Goal: Information Seeking & Learning: Learn about a topic

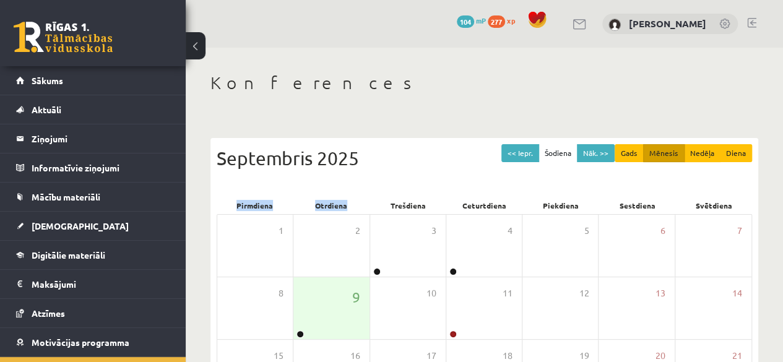
drag, startPoint x: 0, startPoint y: 0, endPoint x: 431, endPoint y: 103, distance: 443.2
click at [431, 103] on div "Konferences << Iepr. Šodiena Nāk. >> Gads Mēnesis Nedēļa Diena Septembris 2025 …" at bounding box center [484, 320] width 597 height 544
drag, startPoint x: 431, startPoint y: 103, endPoint x: 300, endPoint y: 71, distance: 135.3
click at [280, 77] on h1 "Konferences" at bounding box center [485, 82] width 548 height 21
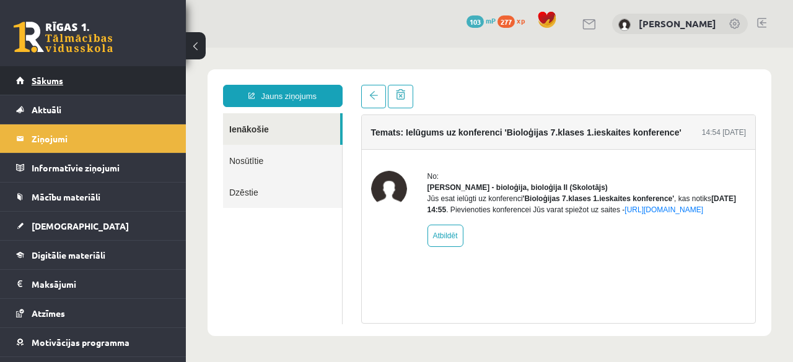
click at [116, 85] on link "Sākums" at bounding box center [93, 80] width 154 height 28
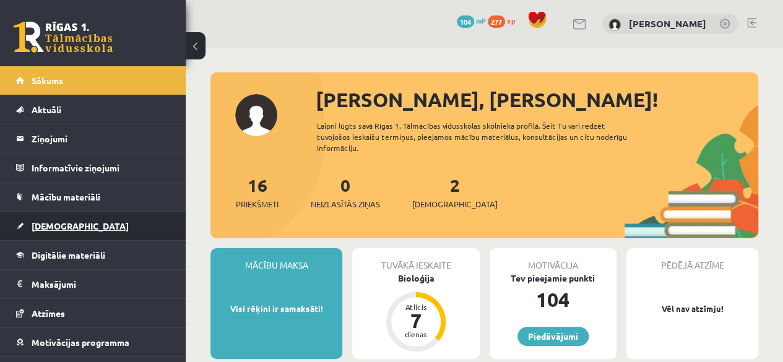
click at [75, 231] on link "[DEMOGRAPHIC_DATA]" at bounding box center [93, 226] width 154 height 28
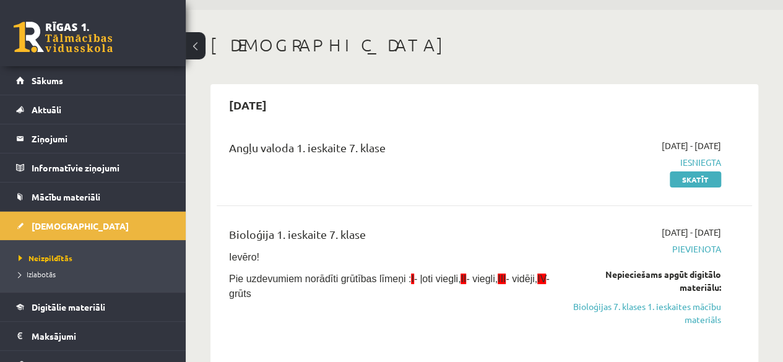
scroll to position [62, 0]
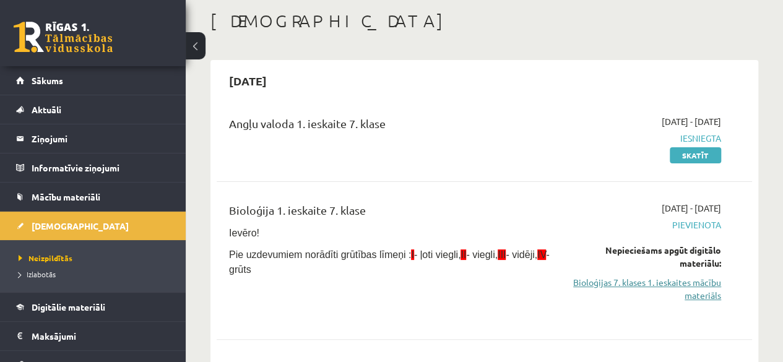
click at [612, 288] on link "Bioloģijas 7. klases 1. ieskaites mācību materiāls" at bounding box center [646, 289] width 152 height 26
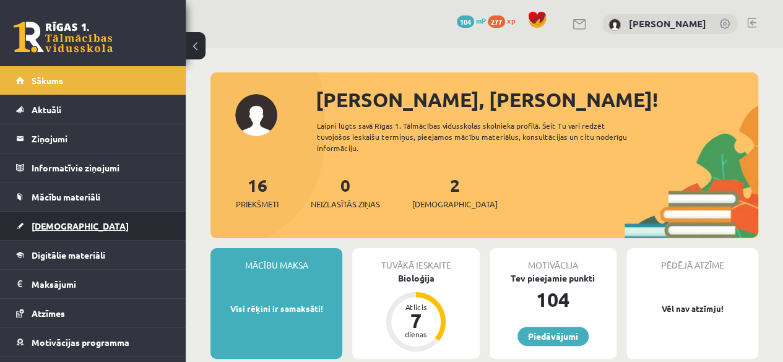
click at [51, 226] on span "[DEMOGRAPHIC_DATA]" at bounding box center [80, 225] width 97 height 11
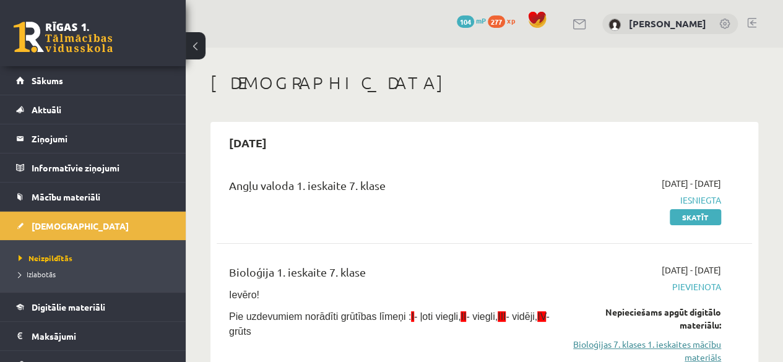
click at [589, 346] on link "Bioloģijas 7. klases 1. ieskaites mācību materiāls" at bounding box center [646, 351] width 152 height 26
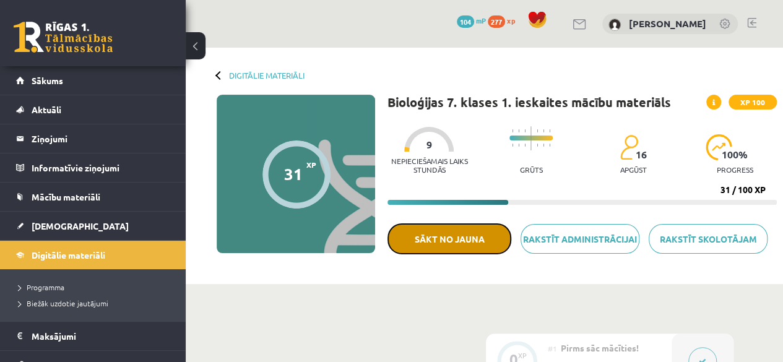
click at [453, 236] on button "Sākt no jauna" at bounding box center [450, 239] width 124 height 31
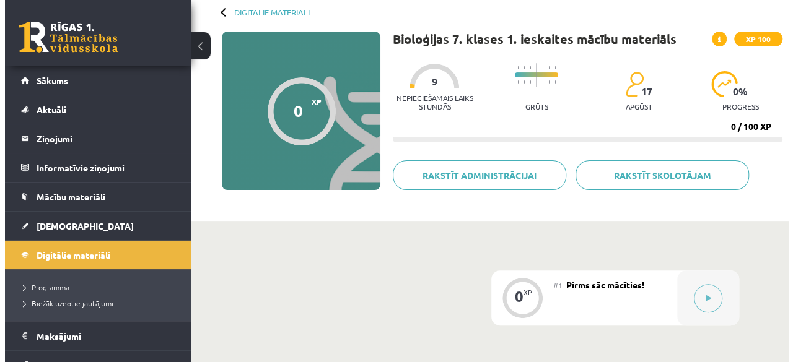
scroll to position [124, 0]
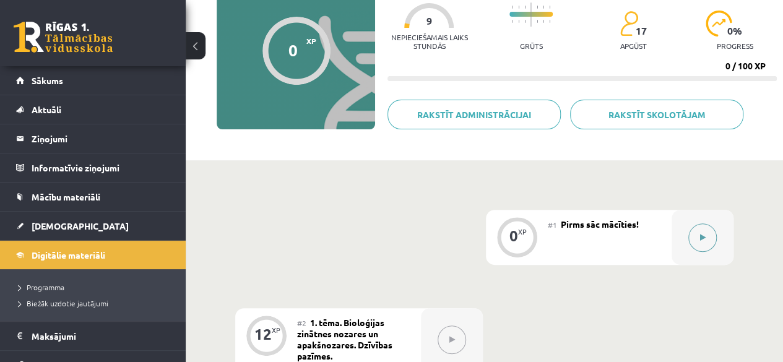
click at [698, 232] on button at bounding box center [702, 238] width 28 height 28
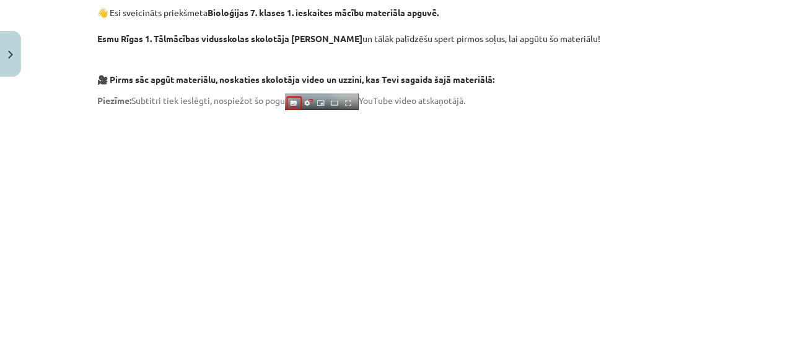
scroll to position [310, 0]
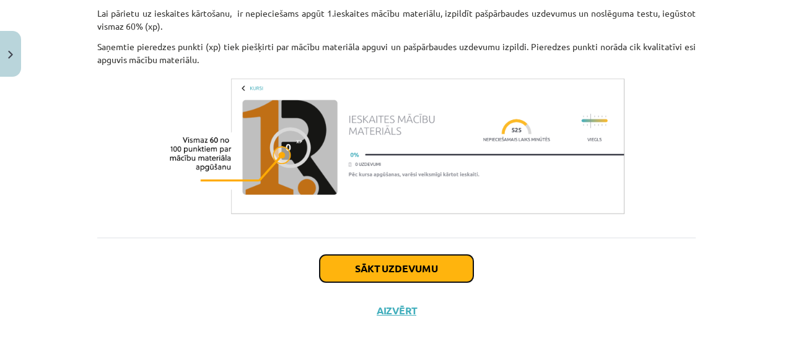
click at [368, 269] on button "Sākt uzdevumu" at bounding box center [396, 268] width 154 height 27
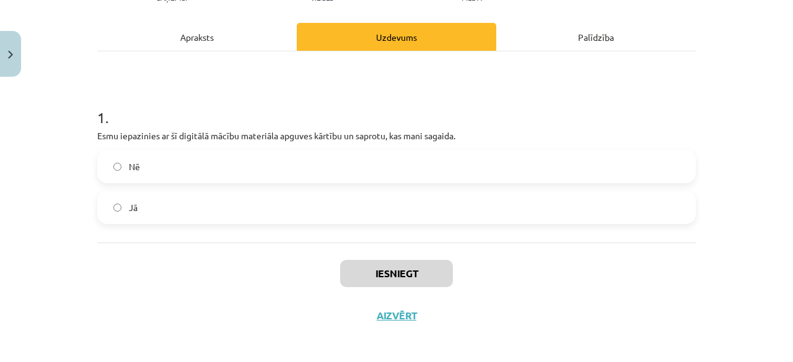
scroll to position [163, 0]
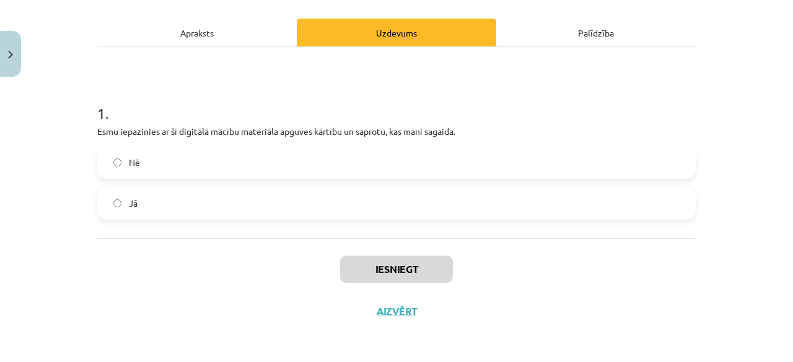
click at [194, 202] on label "Jā" at bounding box center [396, 203] width 596 height 31
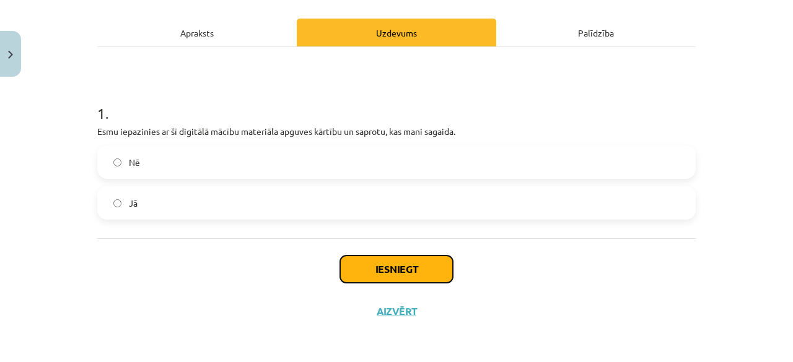
click at [359, 267] on button "Iesniegt" at bounding box center [396, 269] width 113 height 27
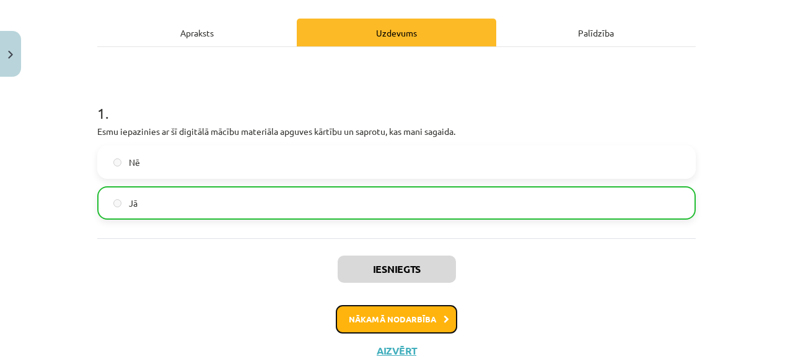
click at [402, 315] on button "Nākamā nodarbība" at bounding box center [396, 319] width 121 height 28
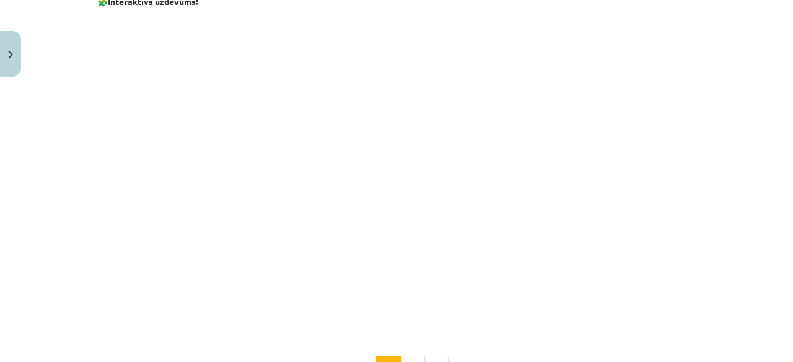
scroll to position [898, 0]
click at [705, 147] on div "Mācību tēma: Bioloģijas 7. klases 1. ieskaites mācību materiāls #2 1. tēma. Bio…" at bounding box center [396, 181] width 793 height 362
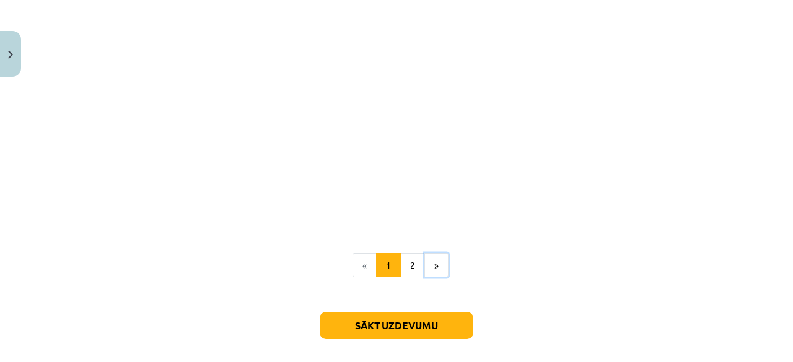
click at [426, 254] on button "»" at bounding box center [436, 265] width 24 height 25
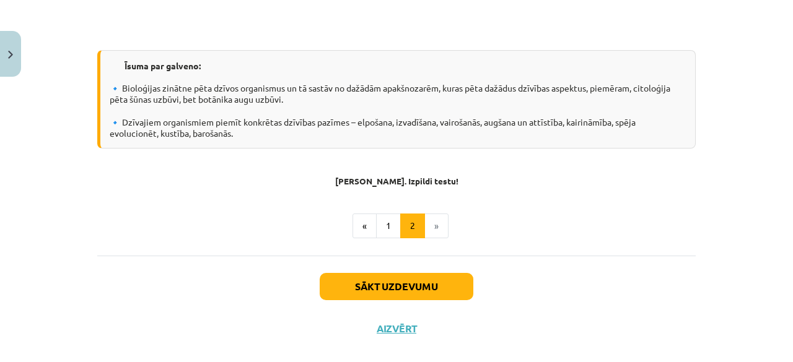
scroll to position [1033, 0]
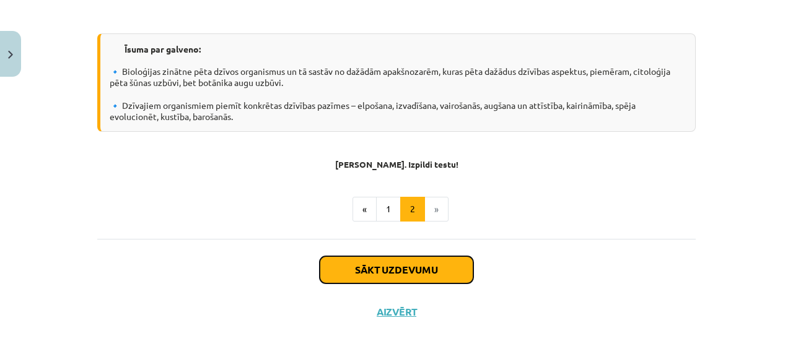
click at [382, 264] on button "Sākt uzdevumu" at bounding box center [396, 269] width 154 height 27
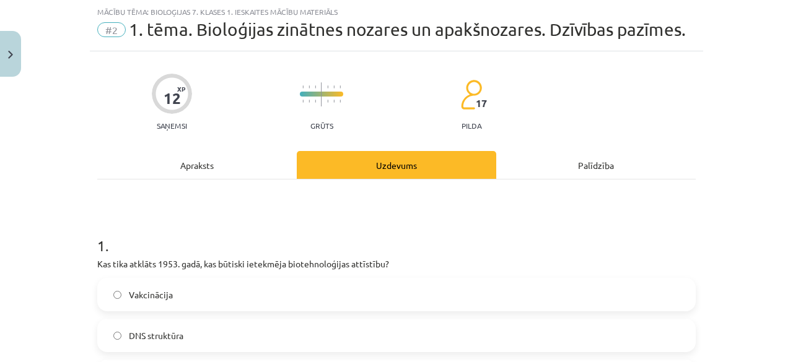
scroll to position [31, 0]
click at [170, 329] on span "DNS struktūra" at bounding box center [156, 335] width 54 height 13
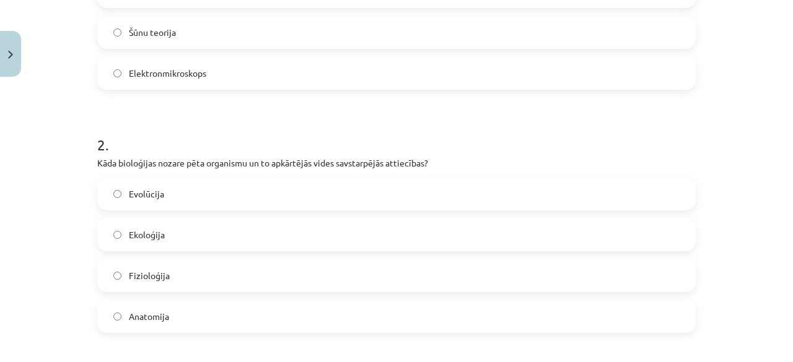
scroll to position [402, 0]
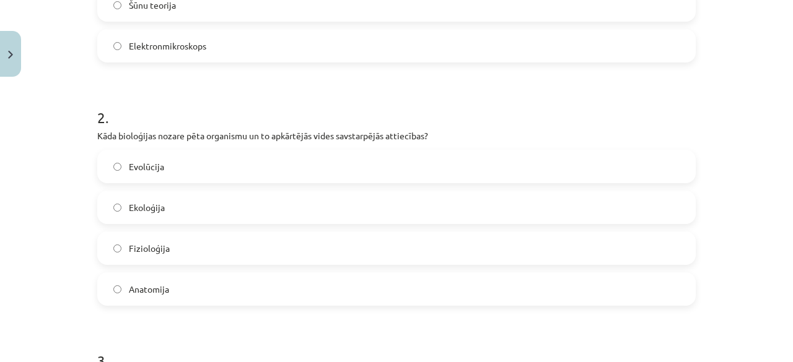
drag, startPoint x: 197, startPoint y: 243, endPoint x: 191, endPoint y: 241, distance: 6.7
click at [196, 243] on label "Fizioloģija" at bounding box center [396, 248] width 596 height 31
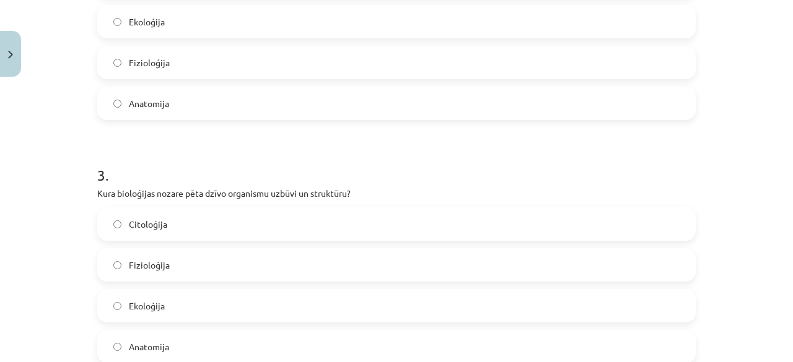
scroll to position [650, 0]
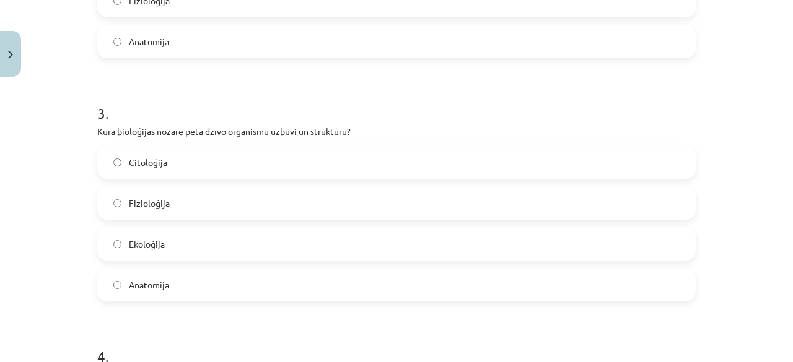
click at [149, 211] on label "Fizioloģija" at bounding box center [396, 203] width 596 height 31
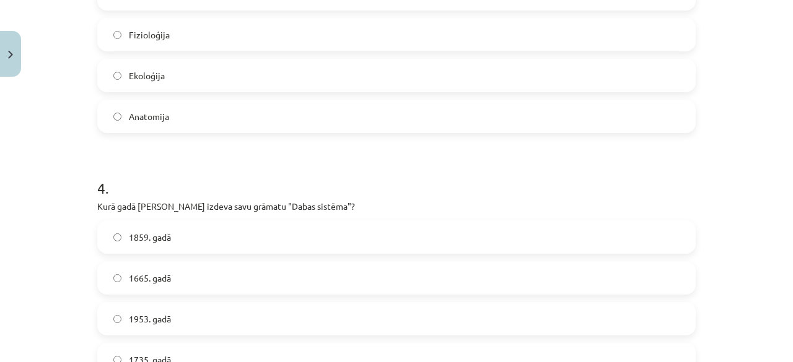
scroll to position [836, 0]
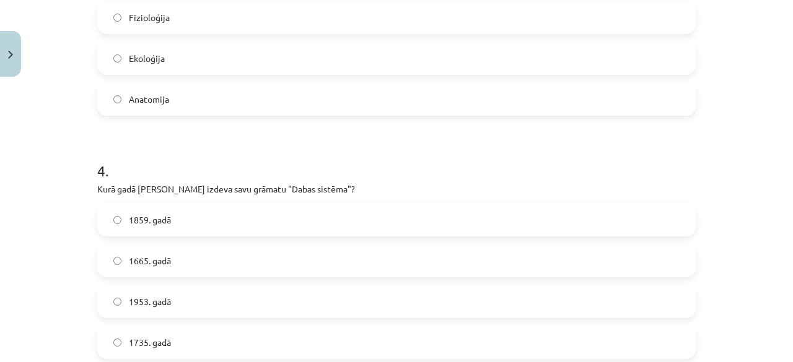
click at [165, 214] on span "1859. gadā" at bounding box center [150, 220] width 42 height 13
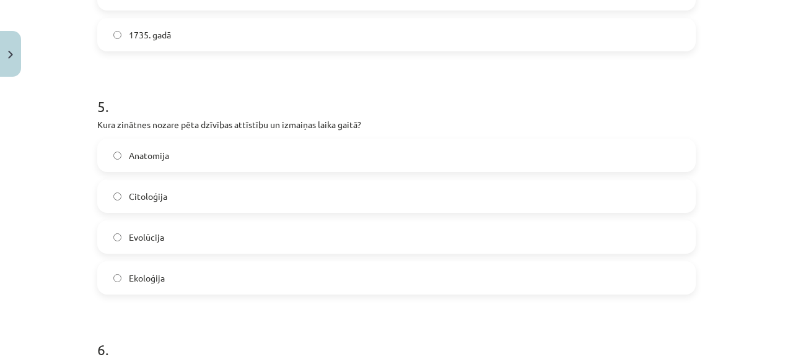
scroll to position [1145, 0]
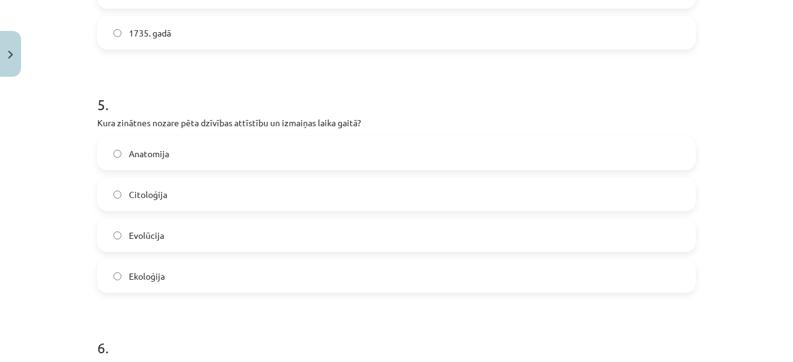
click at [168, 229] on label "Evolūcija" at bounding box center [396, 235] width 596 height 31
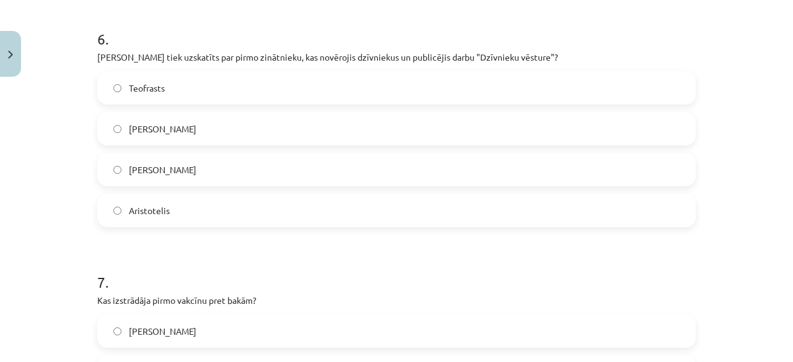
scroll to position [1455, 0]
click at [175, 212] on label "Aristotelis" at bounding box center [396, 209] width 596 height 31
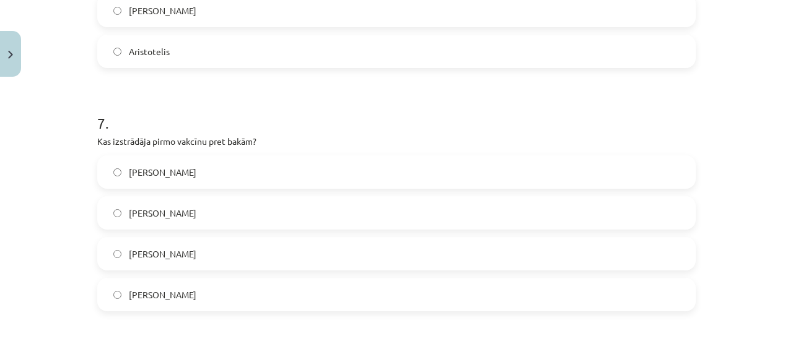
scroll to position [1641, 0]
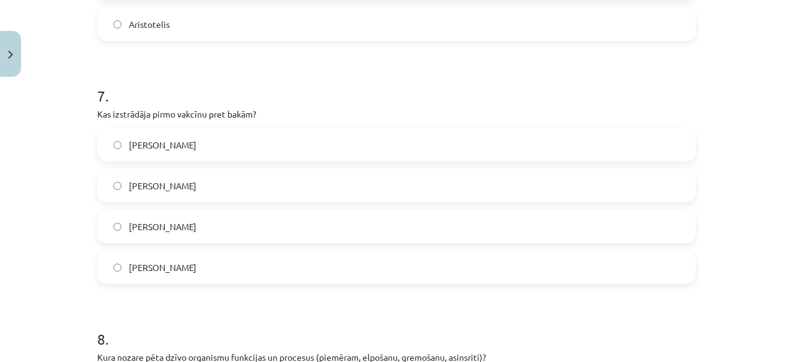
click at [182, 261] on span "Antonijs van Lēvenhuks" at bounding box center [162, 267] width 67 height 13
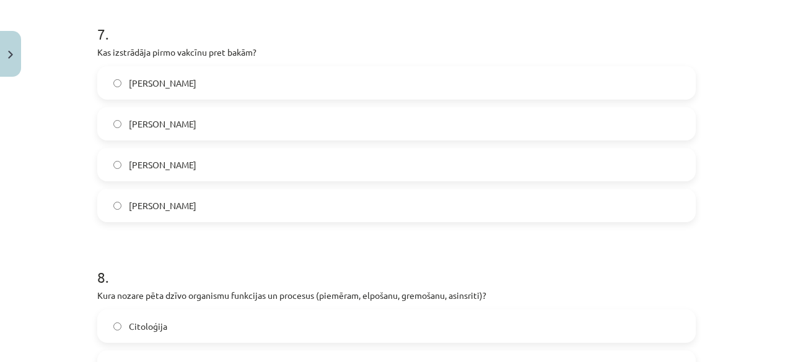
click at [171, 72] on label "Edvards Dženers" at bounding box center [396, 82] width 596 height 31
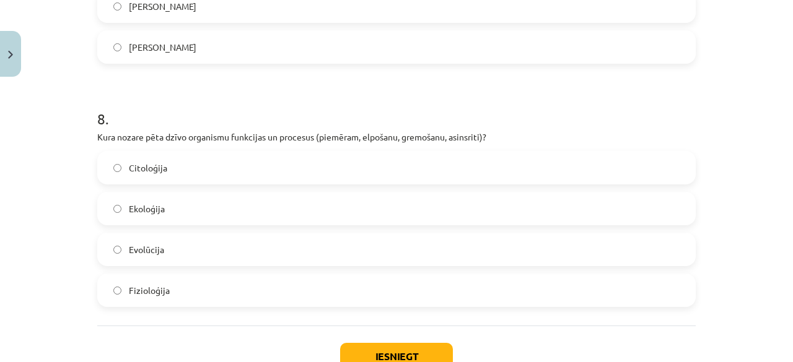
scroll to position [1888, 0]
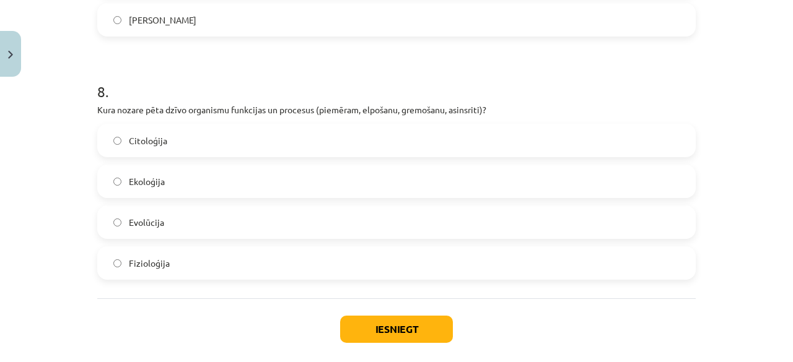
click at [176, 178] on label "Ekoloģija" at bounding box center [396, 181] width 596 height 31
click at [369, 323] on button "Iesniegt" at bounding box center [396, 329] width 113 height 27
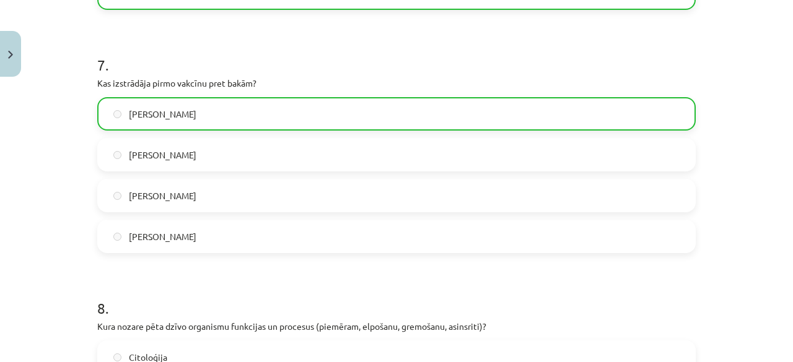
scroll to position [1987, 0]
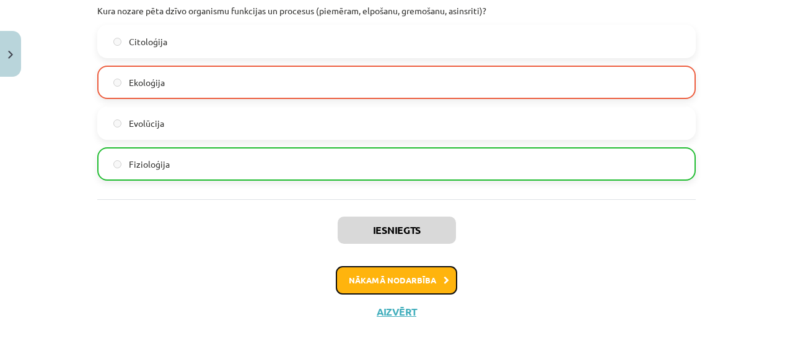
click at [400, 284] on button "Nākamā nodarbība" at bounding box center [396, 280] width 121 height 28
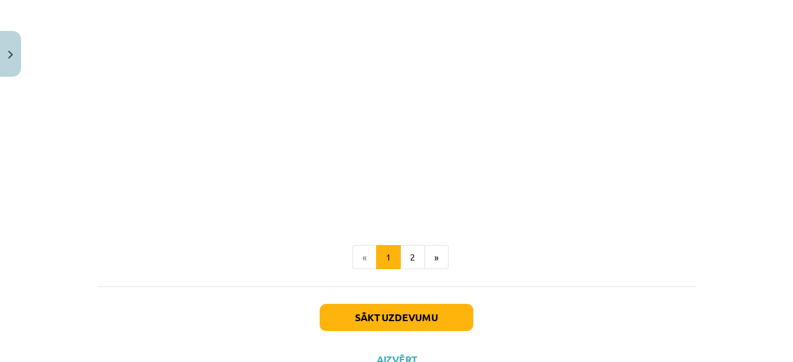
scroll to position [526, 0]
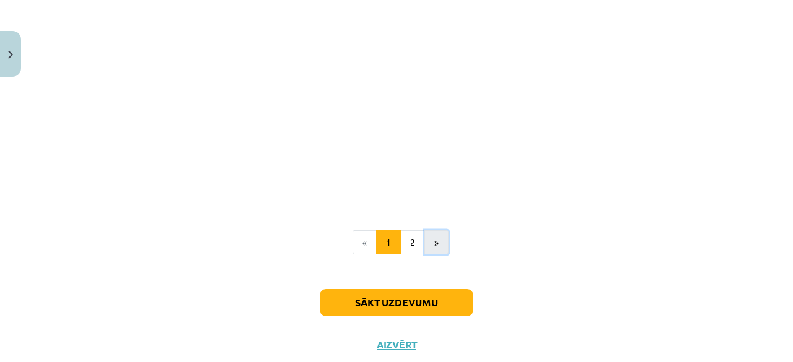
click at [437, 242] on button "»" at bounding box center [436, 242] width 24 height 25
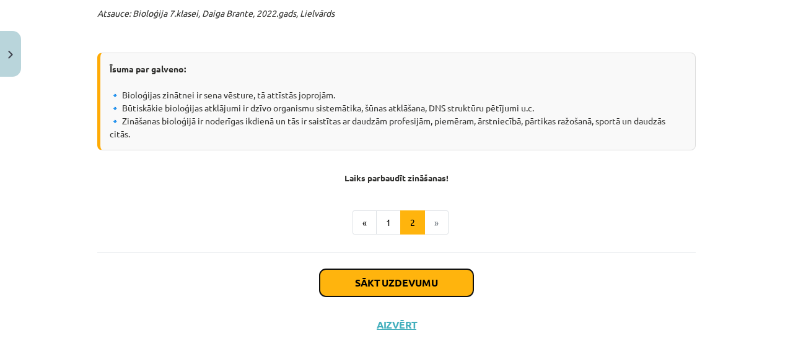
click at [394, 274] on button "Sākt uzdevumu" at bounding box center [396, 282] width 154 height 27
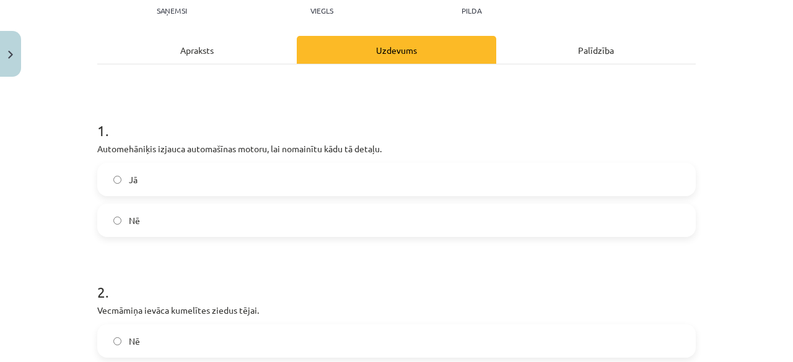
scroll to position [155, 0]
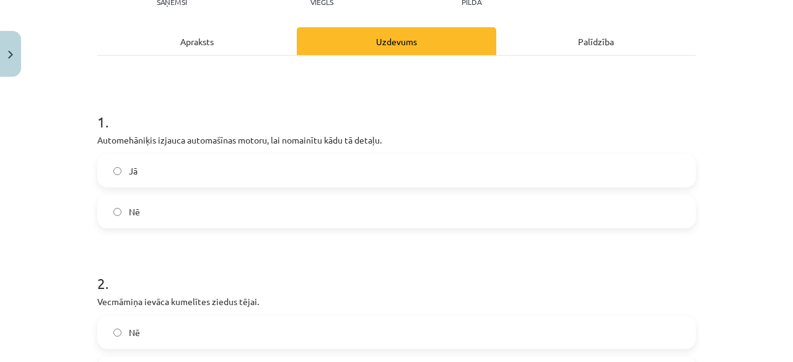
click at [167, 173] on label "Jā" at bounding box center [396, 170] width 596 height 31
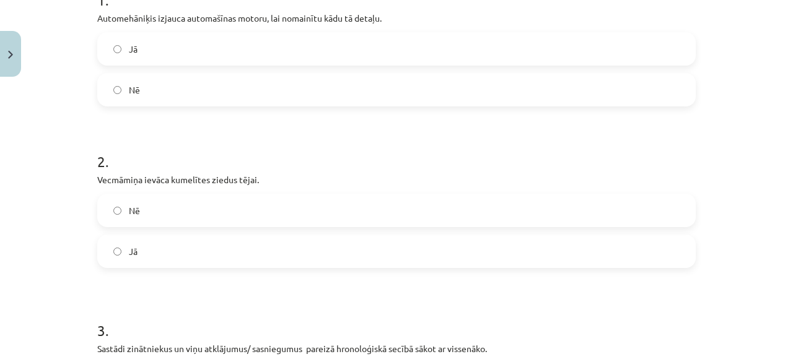
scroll to position [279, 0]
click at [241, 239] on label "Jā" at bounding box center [396, 249] width 596 height 31
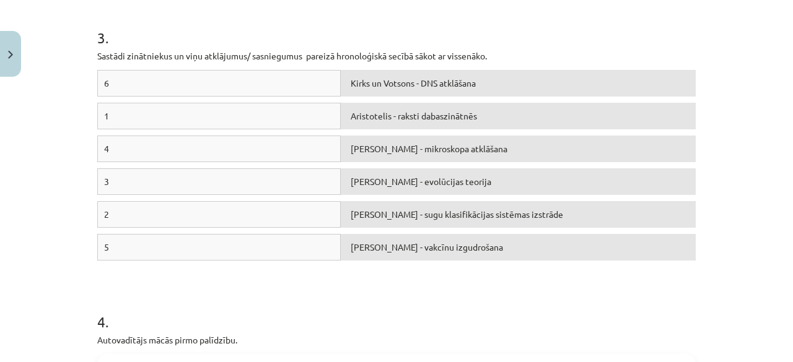
scroll to position [588, 0]
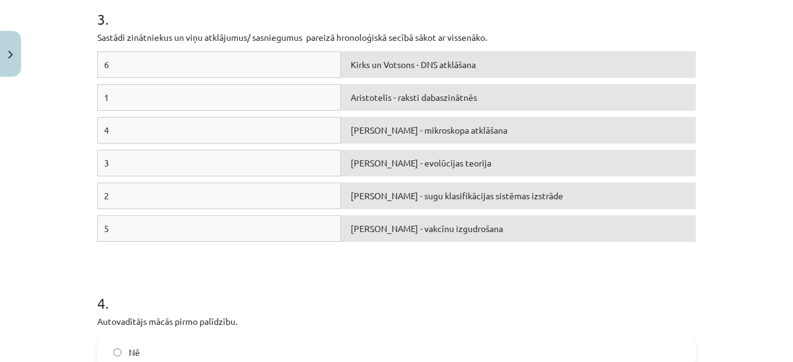
click at [255, 74] on div "6" at bounding box center [218, 64] width 243 height 27
click at [251, 63] on div "6" at bounding box center [218, 64] width 243 height 27
click at [121, 92] on div "1" at bounding box center [218, 97] width 243 height 27
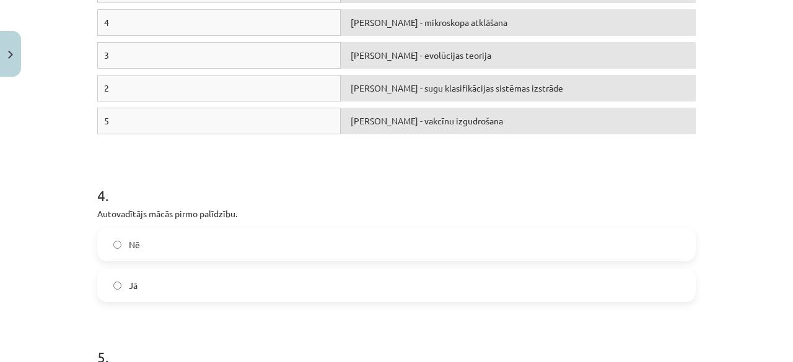
scroll to position [712, 0]
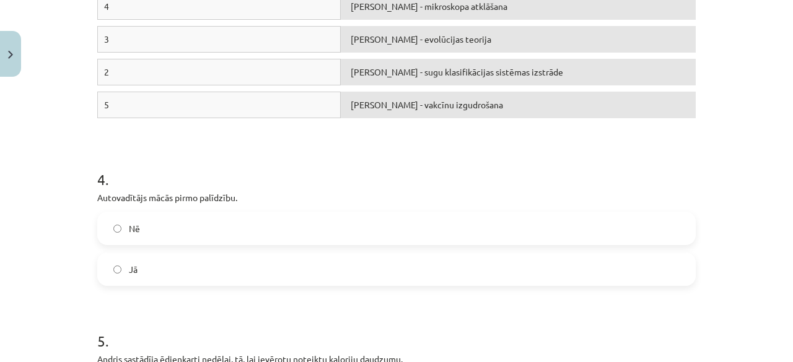
click at [153, 266] on label "Jā" at bounding box center [396, 269] width 596 height 31
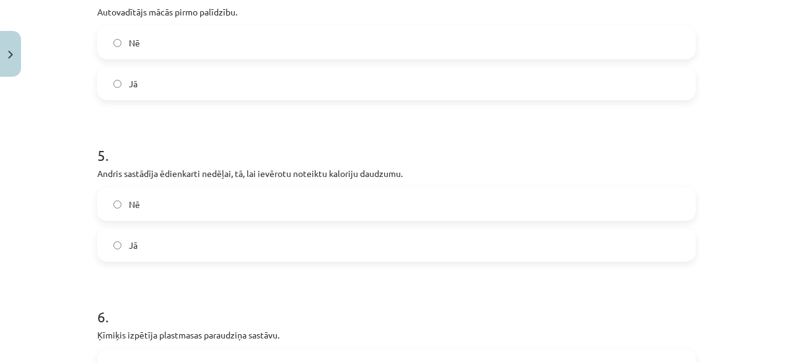
click at [147, 240] on label "Jā" at bounding box center [396, 245] width 596 height 31
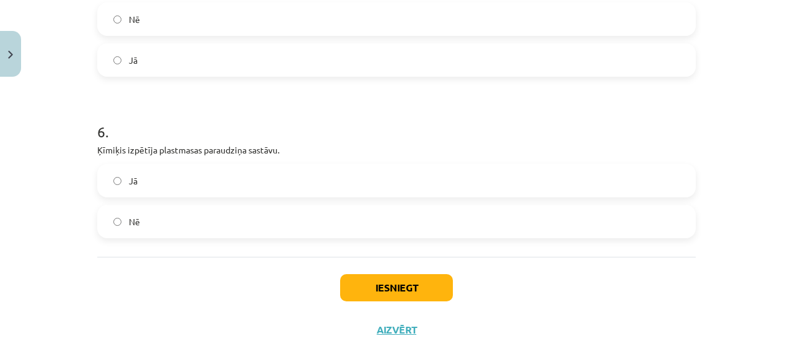
scroll to position [1084, 0]
click at [212, 191] on label "Jā" at bounding box center [396, 180] width 596 height 31
click at [376, 299] on div "Iesniegt Aizvērt" at bounding box center [396, 299] width 598 height 87
click at [360, 284] on button "Iesniegt" at bounding box center [396, 287] width 113 height 27
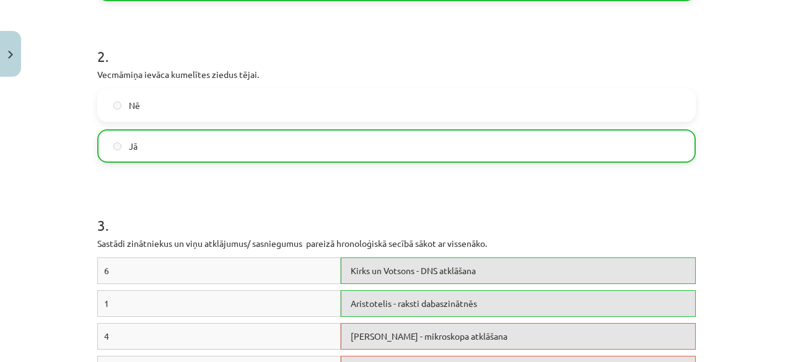
scroll to position [279, 0]
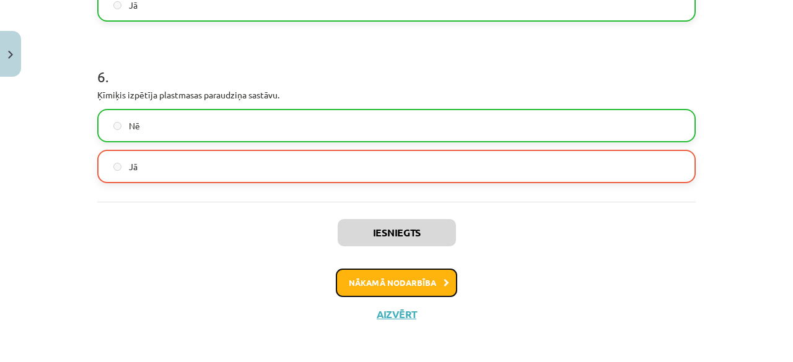
click at [387, 283] on button "Nākamā nodarbība" at bounding box center [396, 283] width 121 height 28
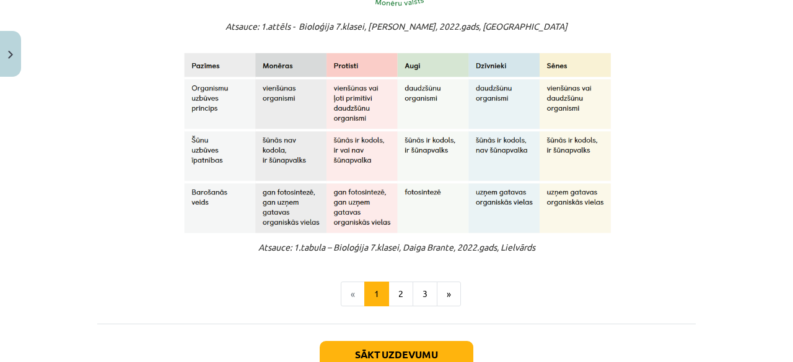
scroll to position [1049, 0]
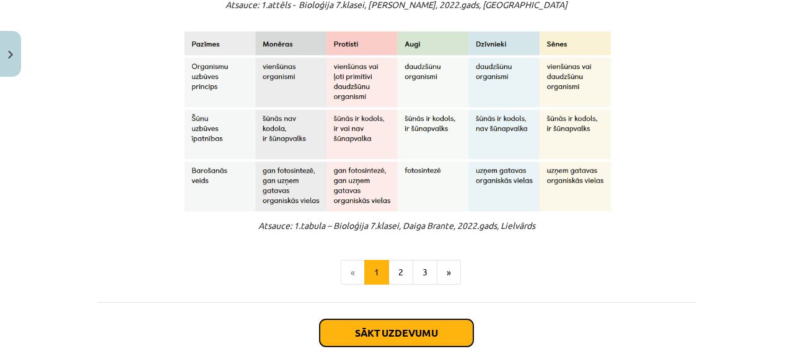
click at [361, 330] on button "Sākt uzdevumu" at bounding box center [396, 332] width 154 height 27
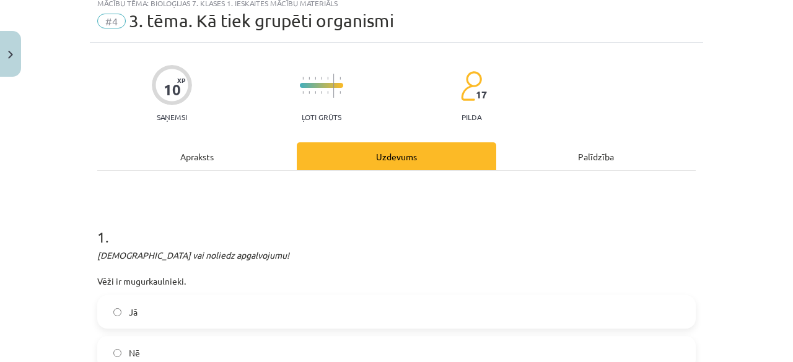
scroll to position [31, 0]
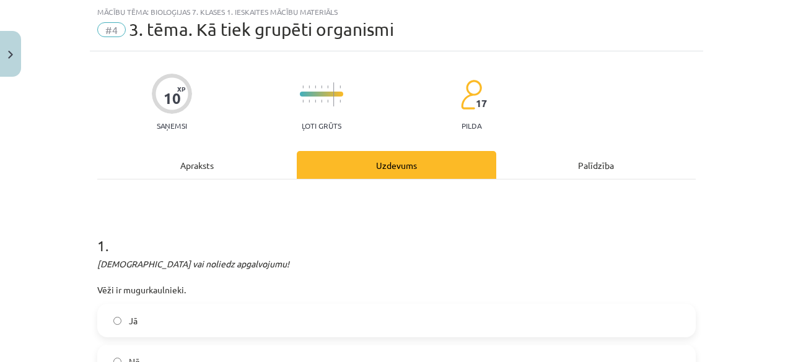
click at [136, 313] on label "Jā" at bounding box center [396, 320] width 596 height 31
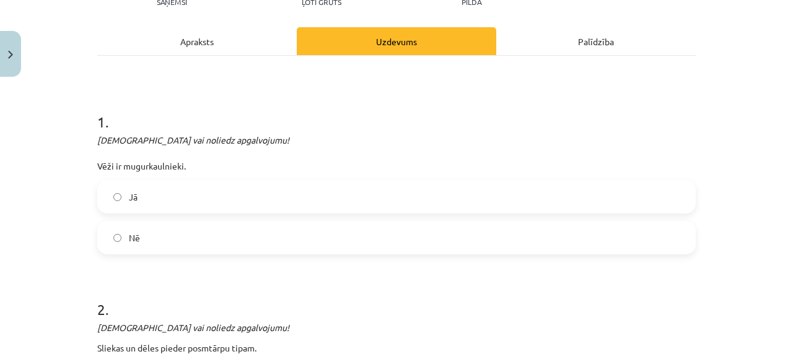
scroll to position [217, 0]
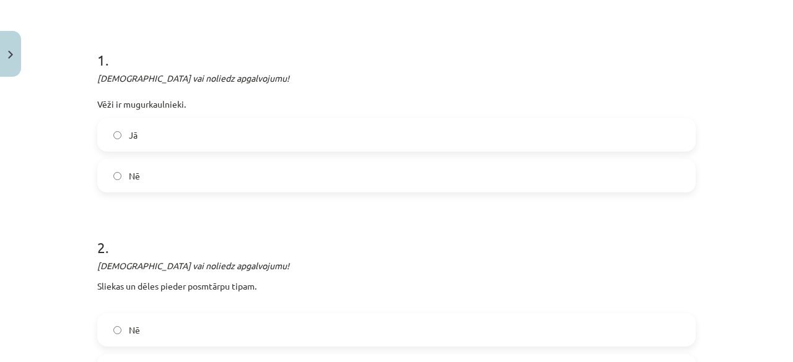
click at [192, 319] on label "Nē" at bounding box center [396, 330] width 596 height 31
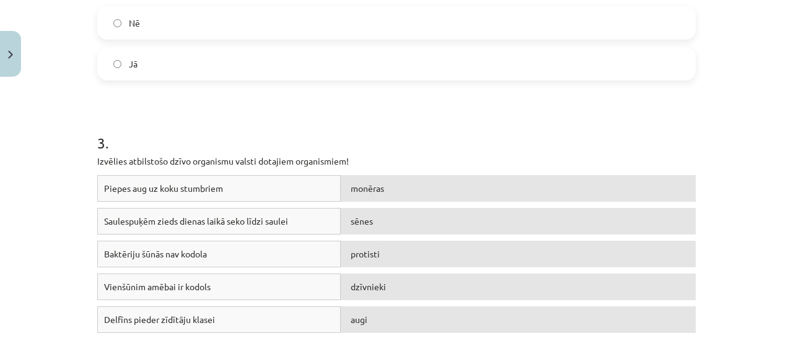
scroll to position [526, 0]
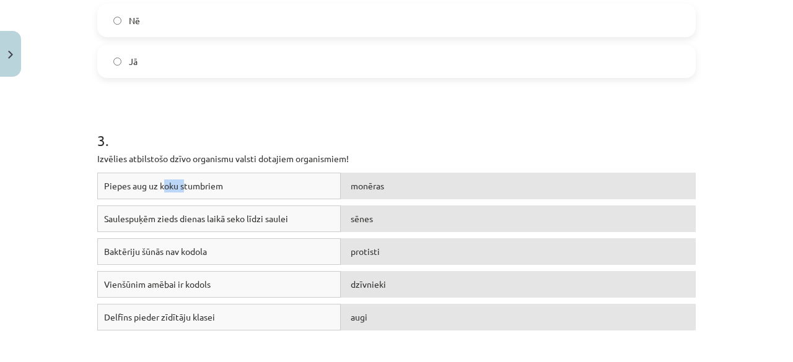
drag, startPoint x: 170, startPoint y: 180, endPoint x: 203, endPoint y: 195, distance: 36.0
click at [181, 189] on div "Piepes aug uz koku stumbriem" at bounding box center [218, 186] width 243 height 27
click at [240, 178] on div "Piepes aug uz koku stumbriem" at bounding box center [218, 186] width 243 height 27
click at [245, 183] on div "Piepes aug uz koku stumbriem" at bounding box center [218, 186] width 243 height 27
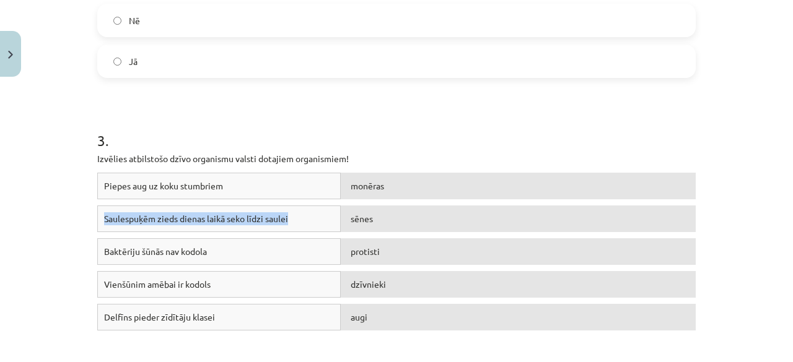
drag, startPoint x: 263, startPoint y: 188, endPoint x: 286, endPoint y: 209, distance: 31.1
click at [291, 217] on div "Piepes aug uz koku stumbriem monēras Saulespuķēm zieds dienas laikā seko līdzi …" at bounding box center [396, 266] width 598 height 186
click at [281, 194] on div "Piepes aug uz koku stumbriem" at bounding box center [218, 186] width 243 height 27
click at [284, 183] on div "Piepes aug uz koku stumbriem" at bounding box center [218, 186] width 243 height 27
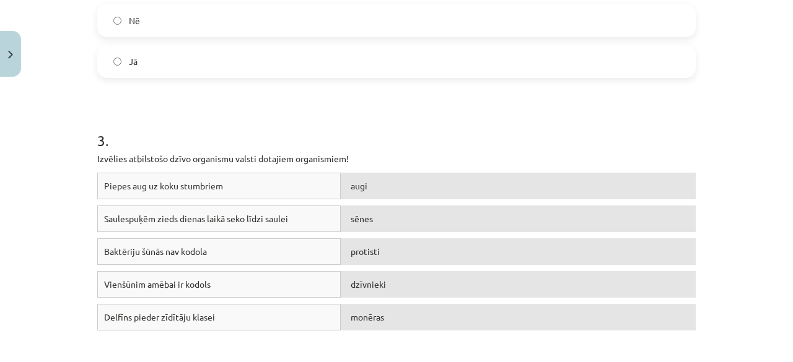
click at [493, 110] on h1 "3 ." at bounding box center [396, 129] width 598 height 38
drag, startPoint x: 293, startPoint y: 251, endPoint x: 302, endPoint y: 285, distance: 35.7
click at [303, 285] on div "Piepes aug uz koku stumbriem augi Saulespuķēm zieds dienas laikā seko līdzi sau…" at bounding box center [396, 266] width 598 height 186
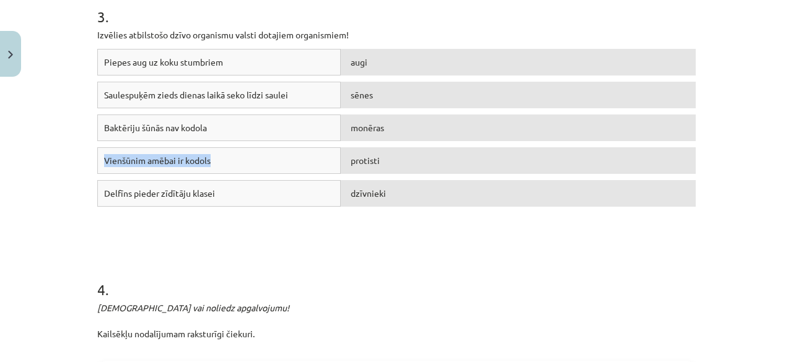
scroll to position [836, 0]
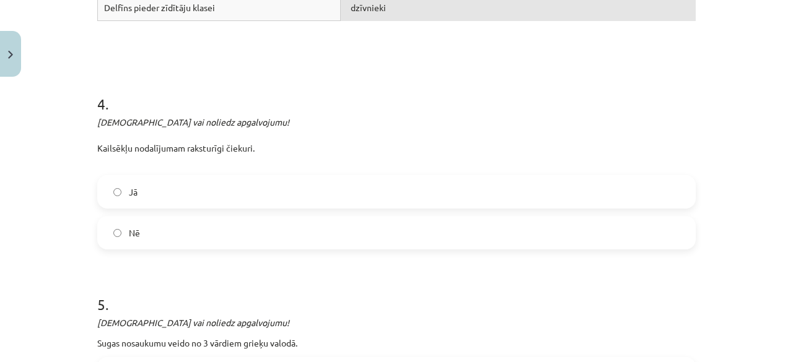
drag, startPoint x: 134, startPoint y: 251, endPoint x: 110, endPoint y: 267, distance: 29.5
click at [115, 265] on form "1 . Apstiprini vai noliedz apgalvojumu! Vēži ir mugurkaulnieki. Jā Nē 2 . Apsti…" at bounding box center [396, 22] width 598 height 1222
click at [135, 220] on label "Nē" at bounding box center [396, 232] width 596 height 31
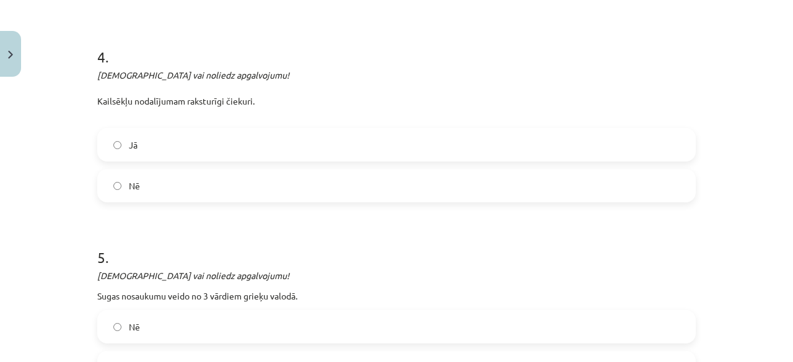
scroll to position [1022, 0]
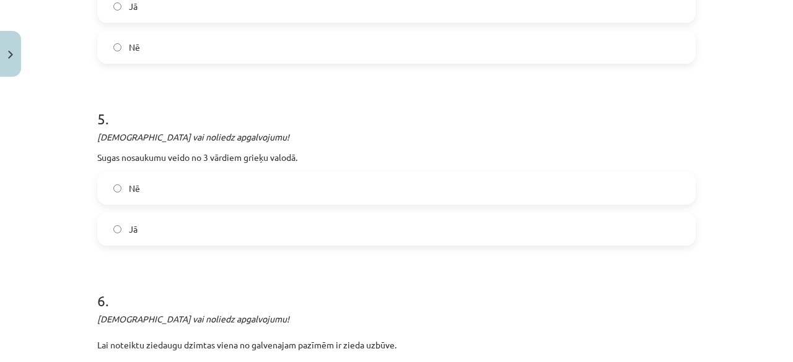
drag, startPoint x: 211, startPoint y: 204, endPoint x: 198, endPoint y: 189, distance: 20.6
click at [207, 201] on label "Nē" at bounding box center [396, 188] width 596 height 31
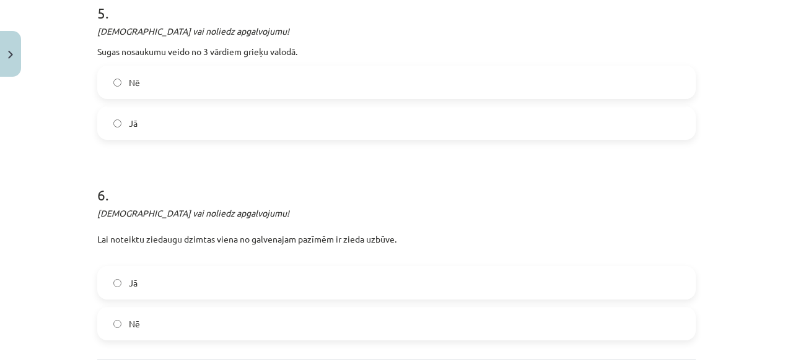
scroll to position [1207, 0]
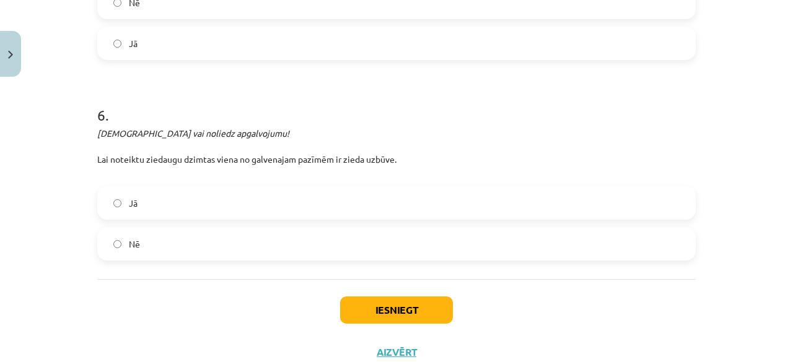
click at [194, 202] on label "Jā" at bounding box center [396, 203] width 596 height 31
click at [346, 304] on button "Iesniegt" at bounding box center [396, 310] width 113 height 27
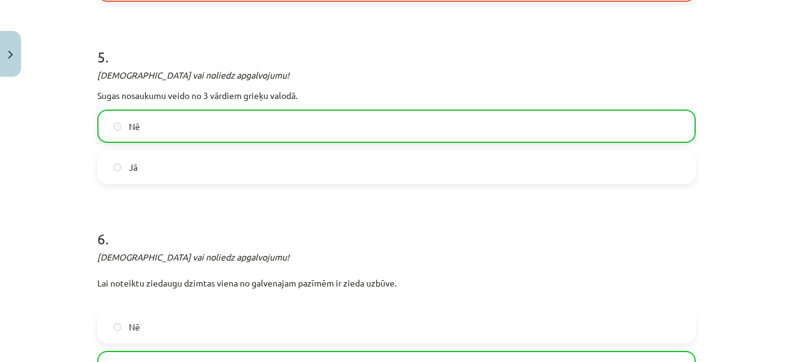
scroll to position [1287, 0]
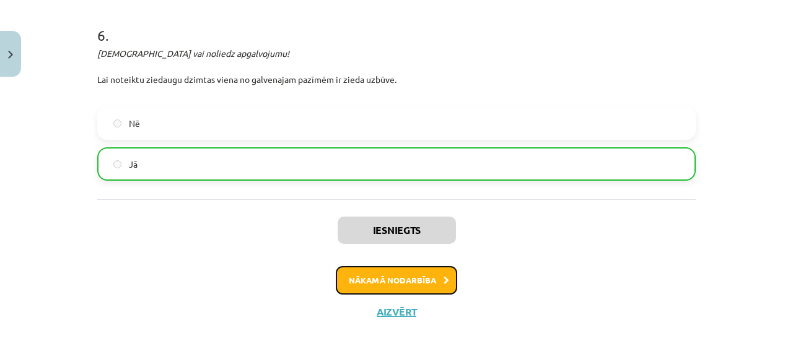
click at [353, 274] on button "Nākamā nodarbība" at bounding box center [396, 280] width 121 height 28
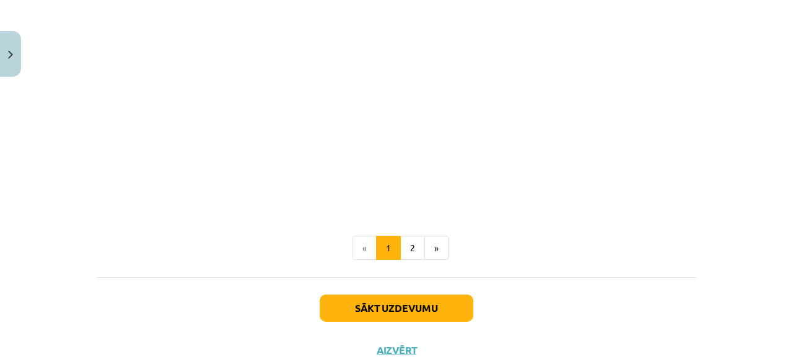
scroll to position [526, 0]
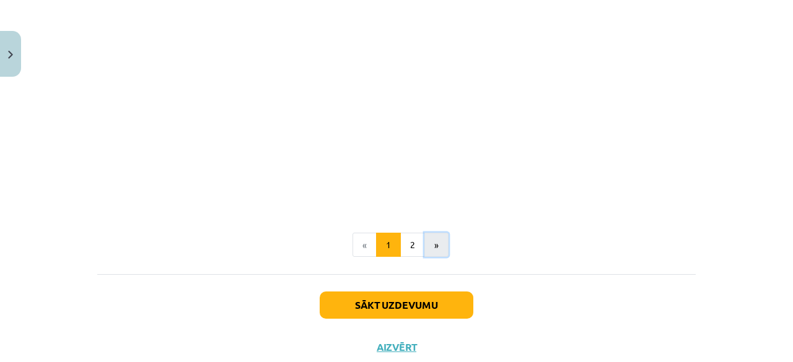
click at [441, 251] on button "»" at bounding box center [436, 245] width 24 height 25
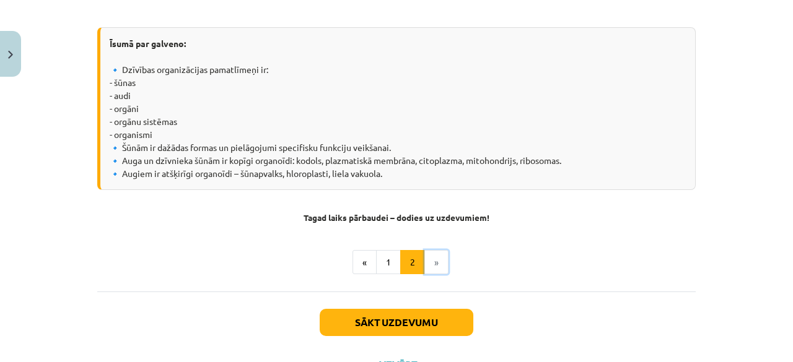
scroll to position [580, 0]
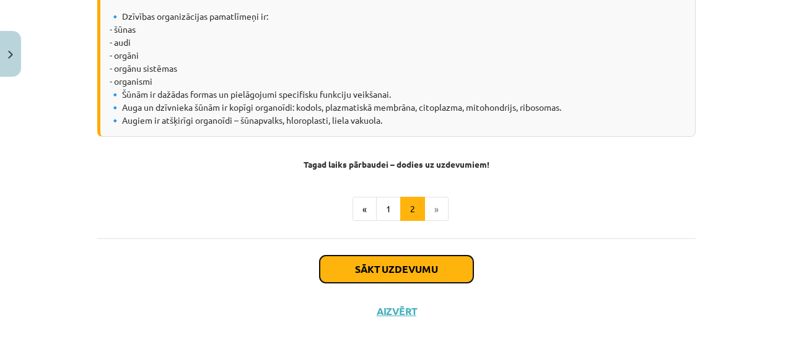
click at [406, 277] on button "Sākt uzdevumu" at bounding box center [396, 269] width 154 height 27
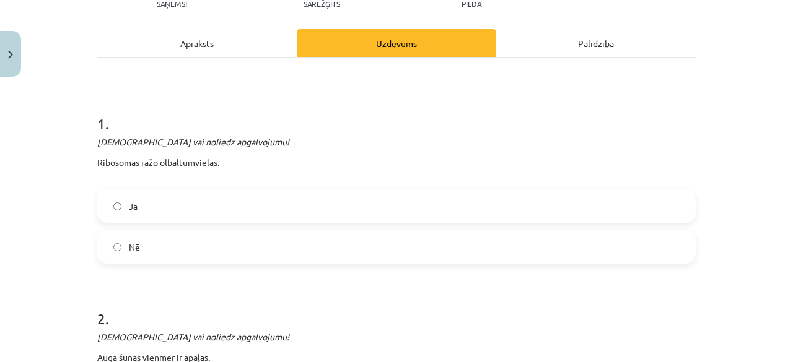
scroll to position [155, 0]
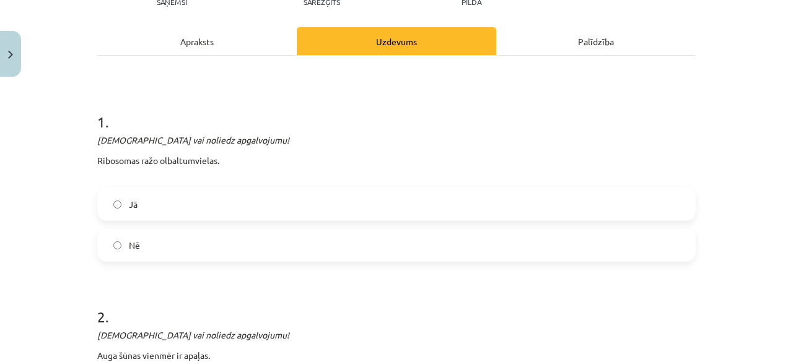
click at [160, 241] on label "Nē" at bounding box center [396, 245] width 596 height 31
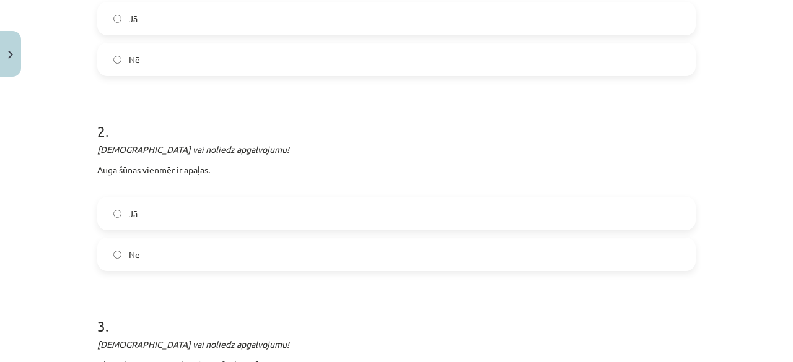
click at [204, 216] on label "Jā" at bounding box center [396, 213] width 596 height 31
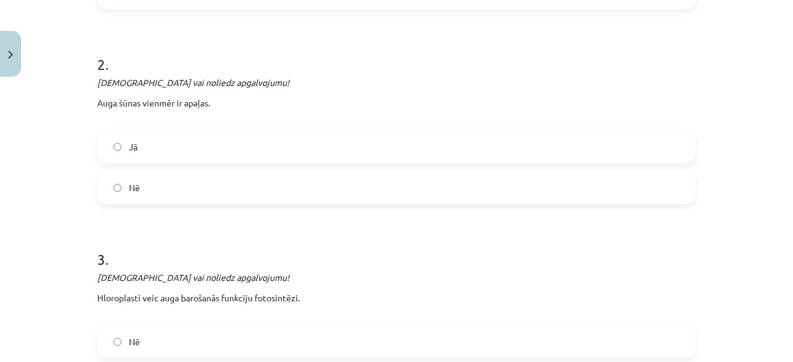
scroll to position [464, 0]
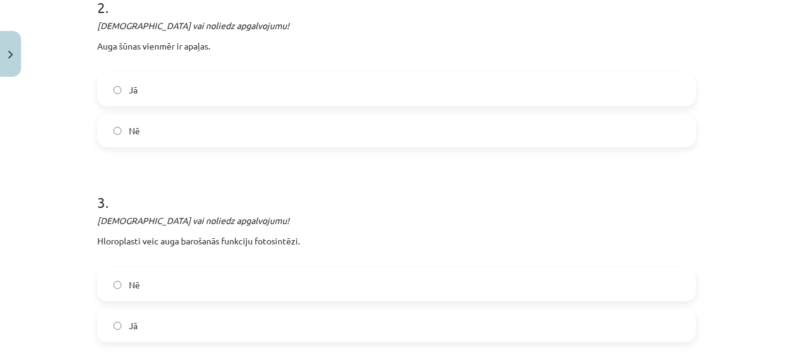
click at [228, 137] on label "Nē" at bounding box center [396, 130] width 596 height 31
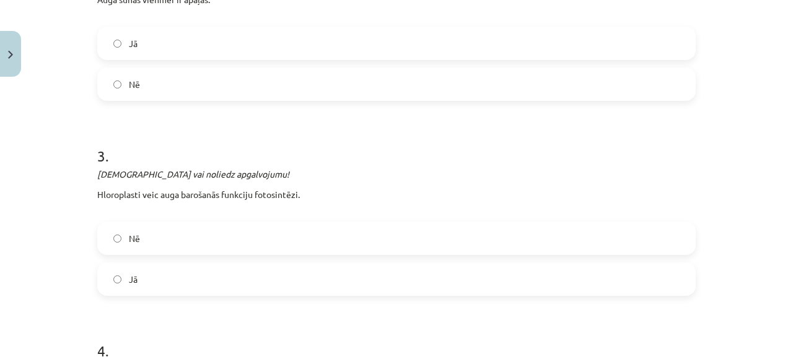
scroll to position [526, 0]
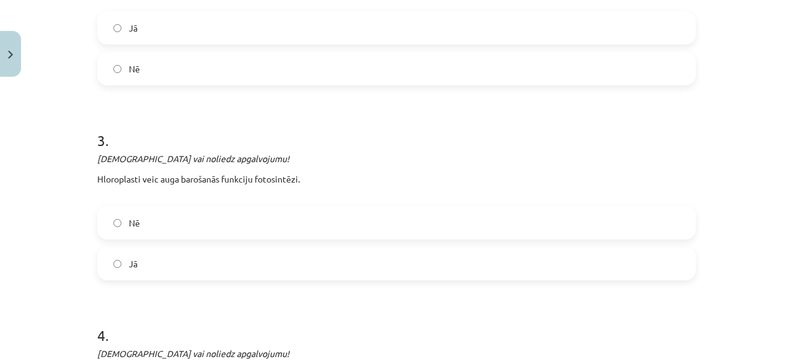
drag, startPoint x: 197, startPoint y: 251, endPoint x: 202, endPoint y: 255, distance: 7.1
click at [202, 254] on label "Jā" at bounding box center [396, 263] width 596 height 31
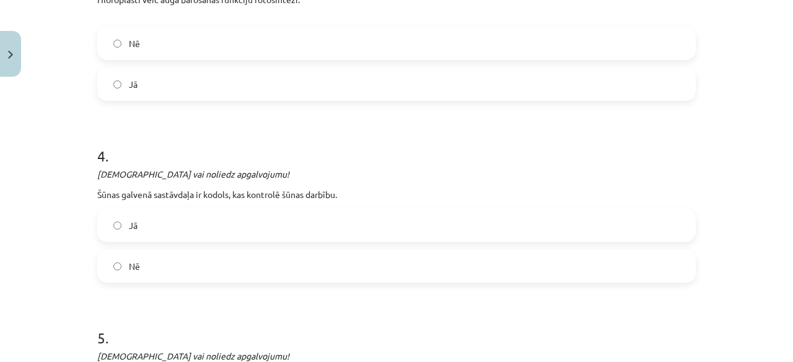
scroll to position [774, 0]
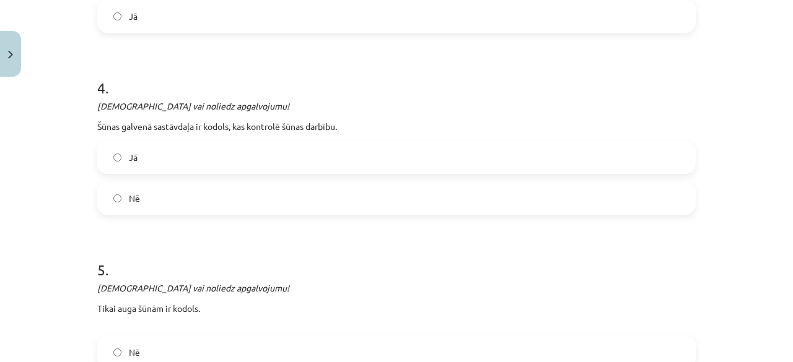
drag, startPoint x: 149, startPoint y: 161, endPoint x: 138, endPoint y: 159, distance: 10.7
click at [141, 159] on label "Jā" at bounding box center [396, 157] width 596 height 31
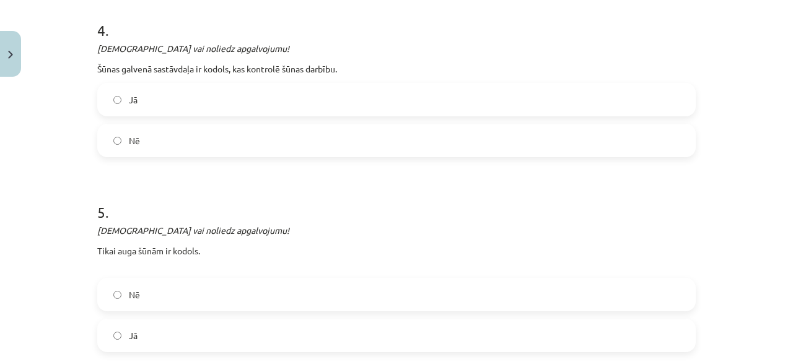
scroll to position [898, 0]
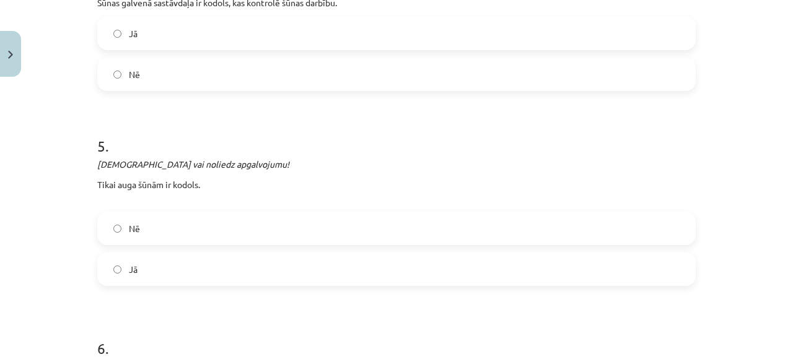
click at [176, 232] on label "Nē" at bounding box center [396, 228] width 596 height 31
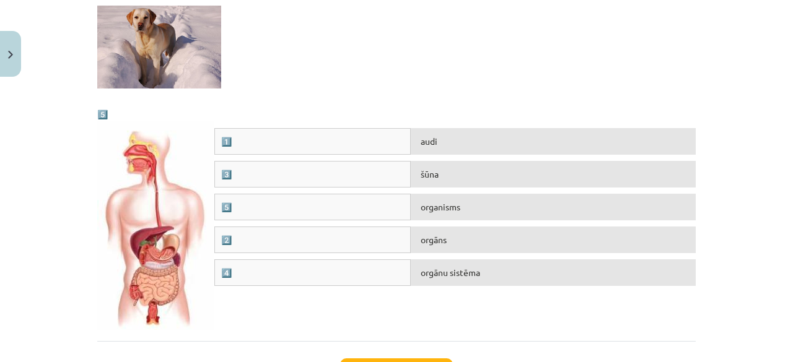
scroll to position [1826, 0]
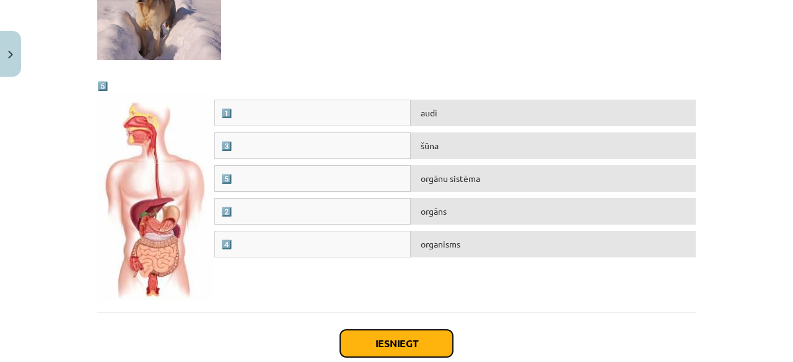
click at [365, 334] on button "Iesniegt" at bounding box center [396, 343] width 113 height 27
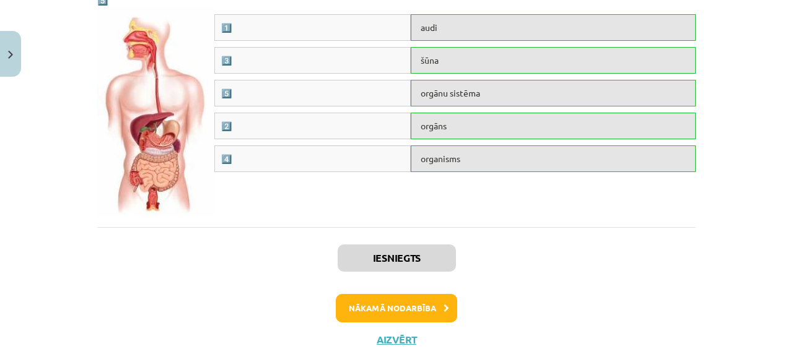
scroll to position [1938, 0]
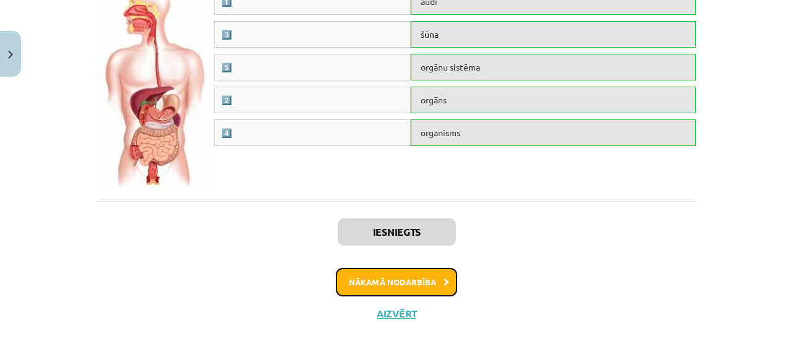
click at [404, 284] on button "Nākamā nodarbība" at bounding box center [396, 282] width 121 height 28
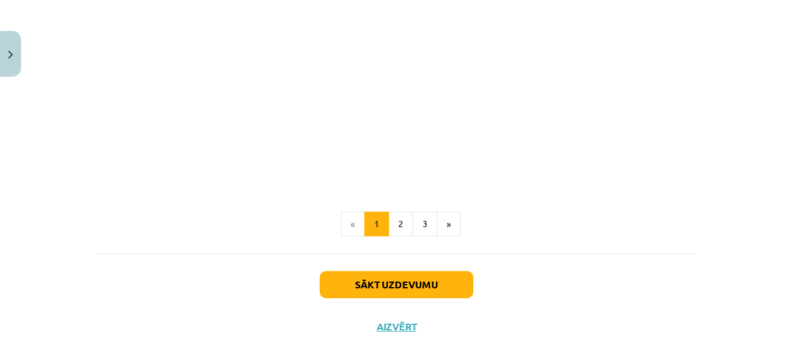
scroll to position [1251, 0]
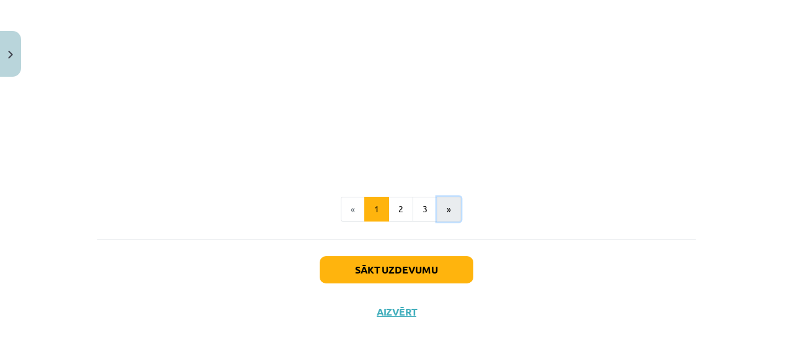
click at [443, 203] on button "»" at bounding box center [449, 209] width 24 height 25
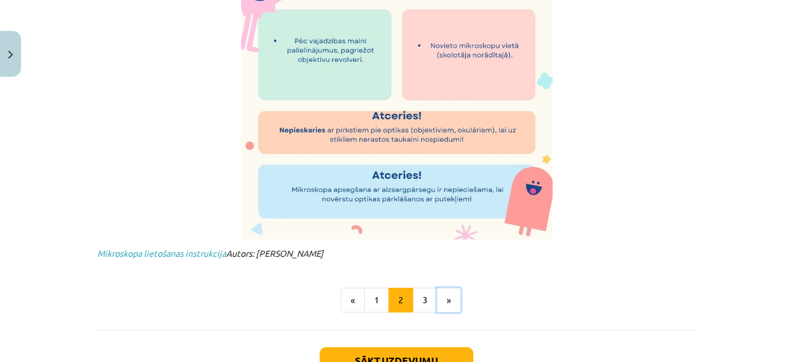
scroll to position [899, 0]
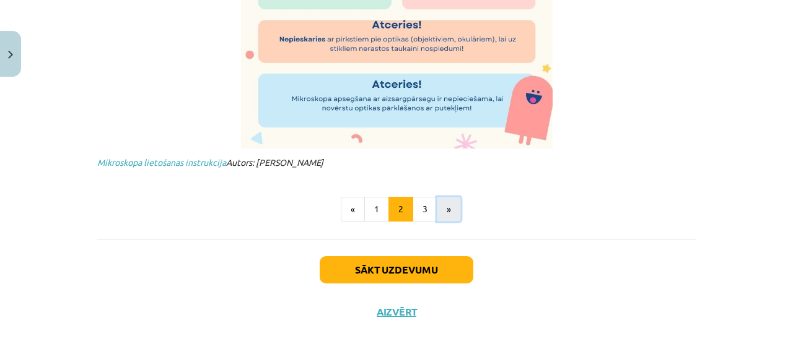
click at [442, 200] on button "»" at bounding box center [449, 209] width 24 height 25
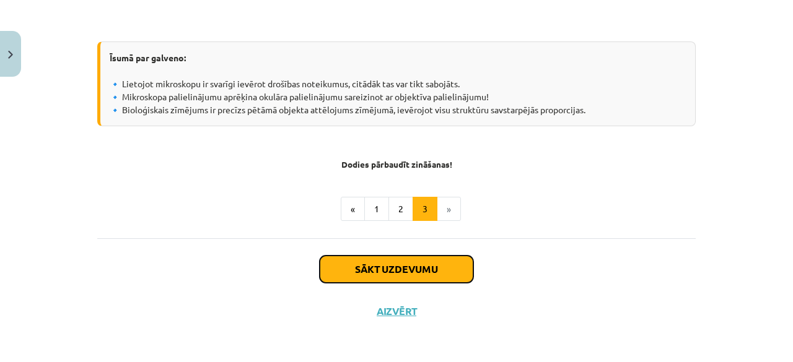
click at [393, 274] on button "Sākt uzdevumu" at bounding box center [396, 269] width 154 height 27
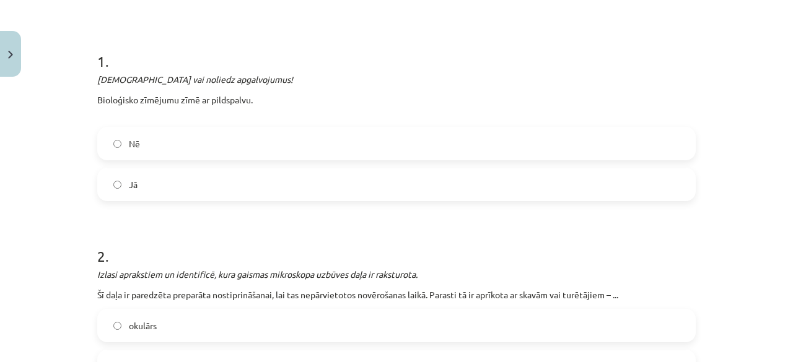
scroll to position [217, 0]
click at [200, 147] on label "Nē" at bounding box center [396, 142] width 596 height 31
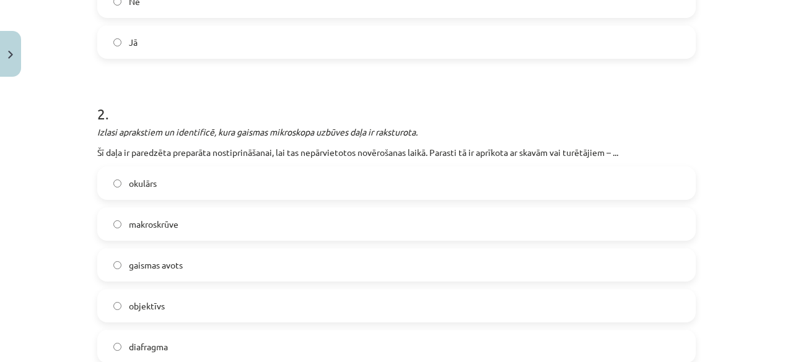
scroll to position [402, 0]
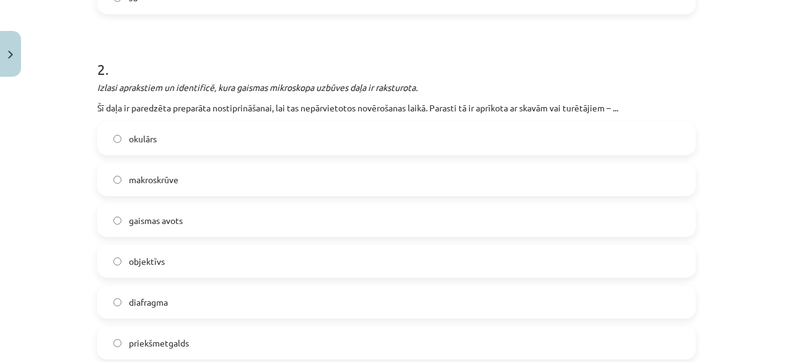
click at [200, 134] on label "okulārs" at bounding box center [396, 138] width 596 height 31
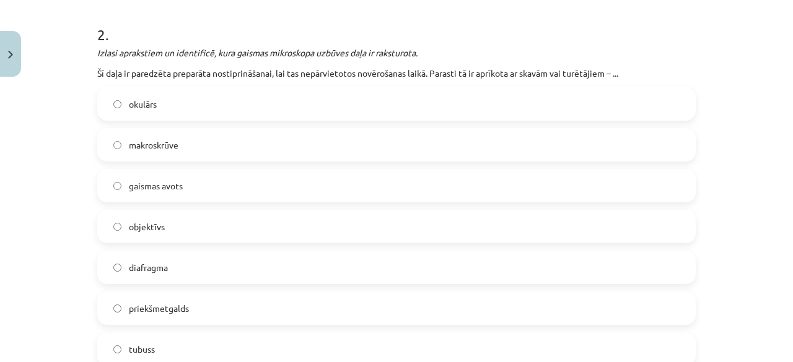
scroll to position [464, 0]
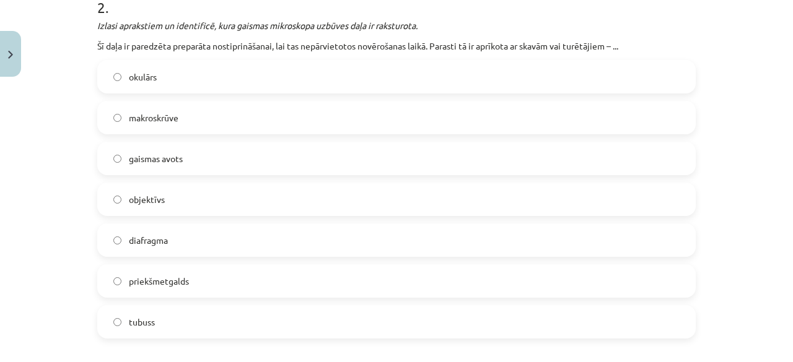
click at [163, 158] on span "gaismas avots" at bounding box center [156, 158] width 54 height 13
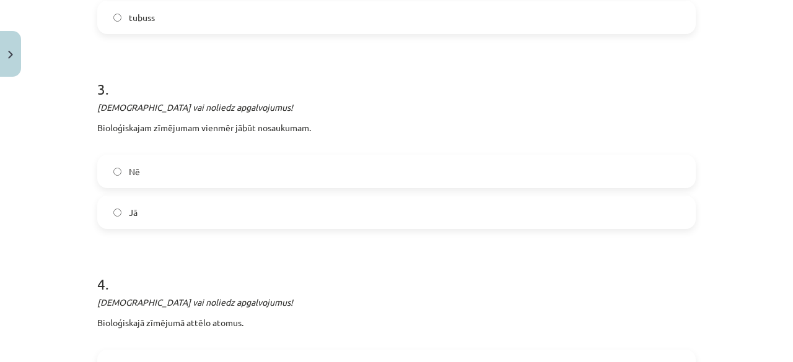
scroll to position [774, 0]
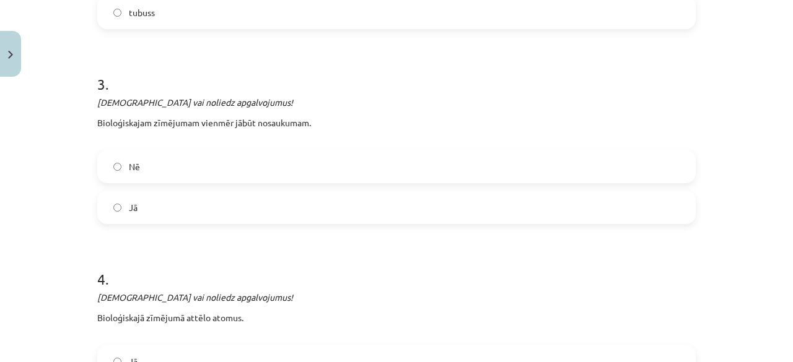
click at [188, 202] on label "Jā" at bounding box center [396, 207] width 596 height 31
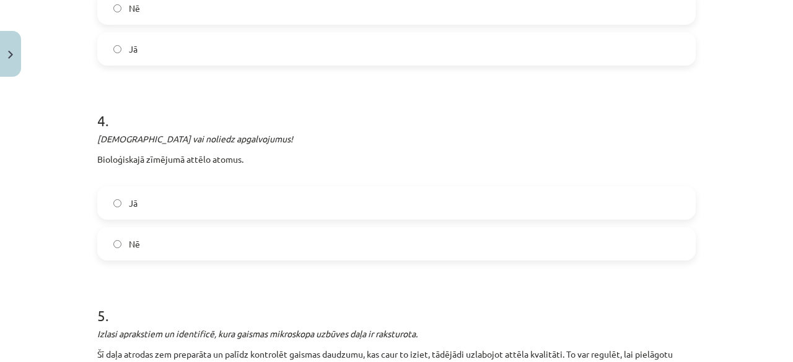
scroll to position [960, 0]
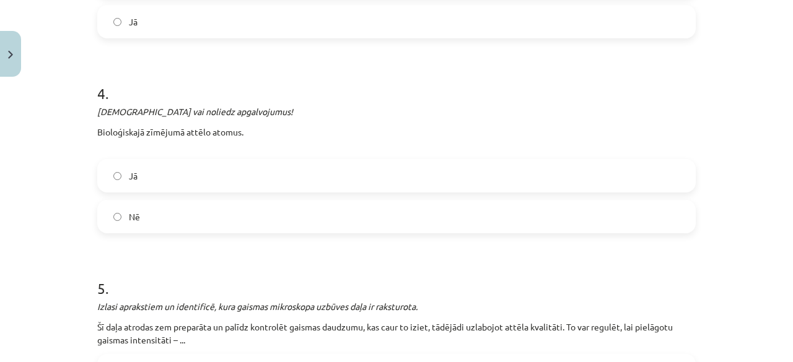
drag, startPoint x: 182, startPoint y: 202, endPoint x: 189, endPoint y: 209, distance: 9.7
click at [189, 206] on label "Nē" at bounding box center [396, 216] width 596 height 31
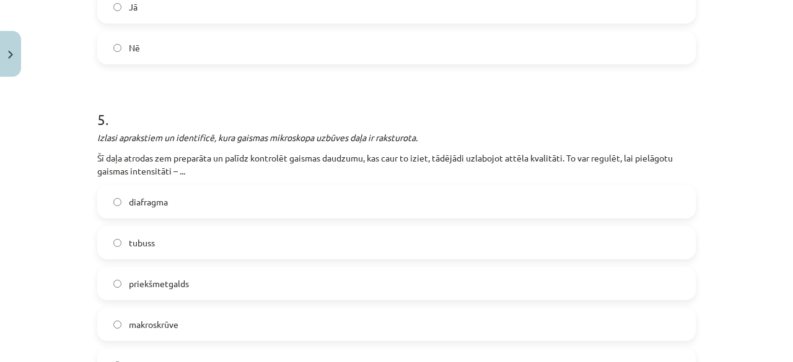
scroll to position [1145, 0]
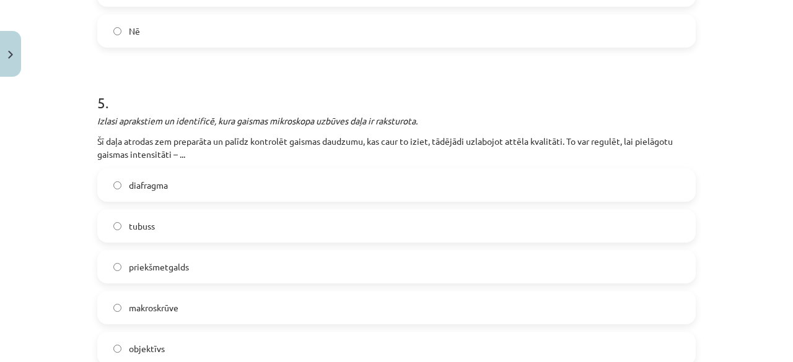
click at [183, 216] on label "tubuss" at bounding box center [396, 226] width 596 height 31
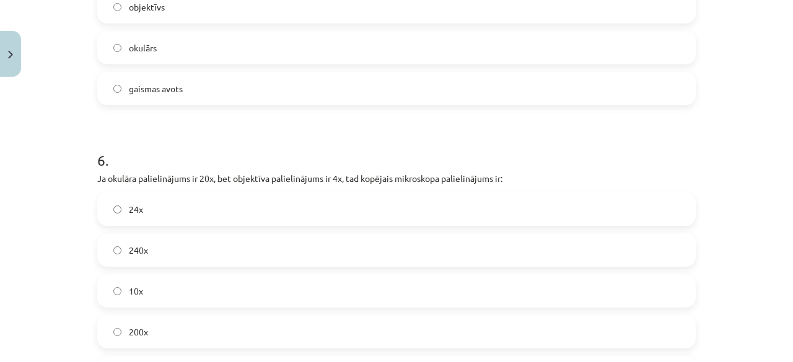
scroll to position [1579, 0]
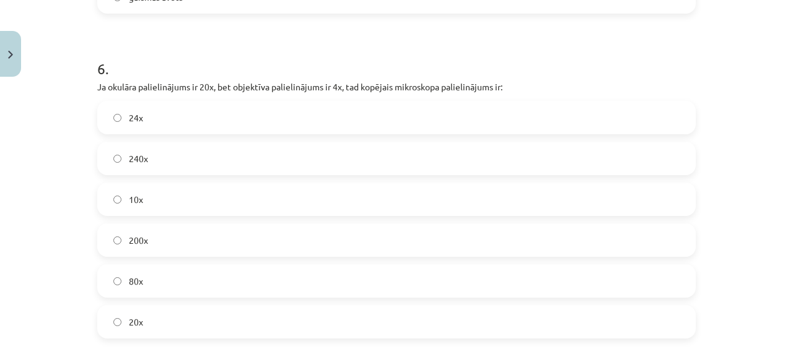
click at [265, 269] on label "80x" at bounding box center [396, 281] width 596 height 31
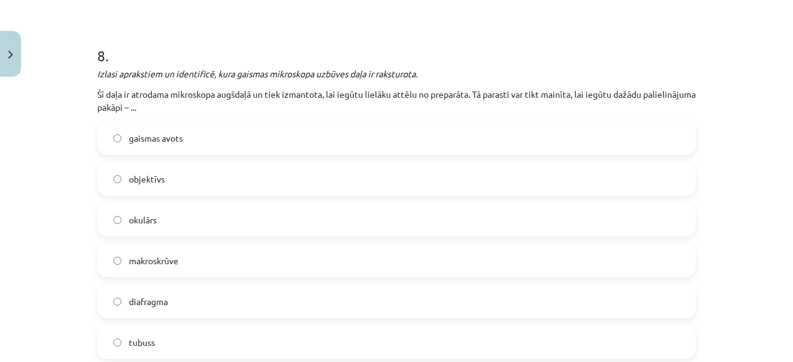
scroll to position [2260, 0]
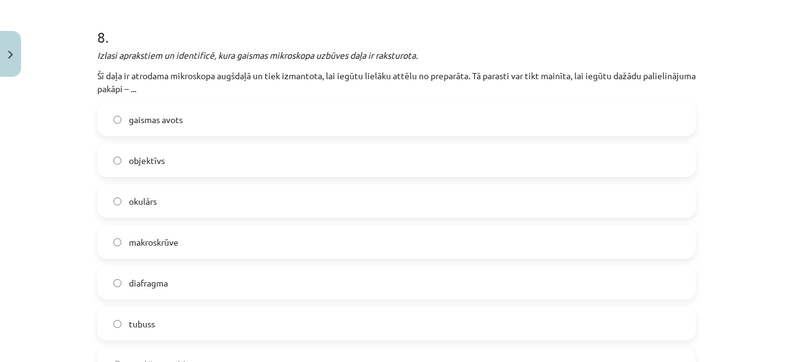
click at [264, 116] on label "gaismas avots" at bounding box center [396, 119] width 596 height 31
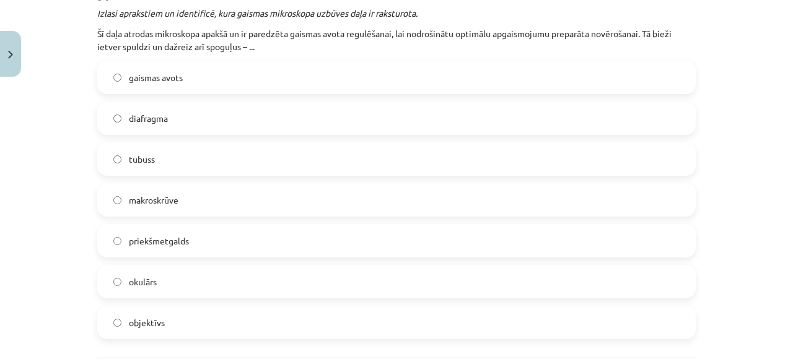
scroll to position [2755, 0]
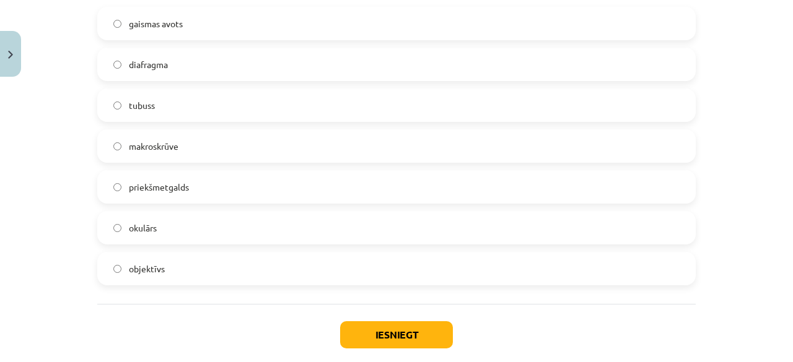
click at [250, 188] on label "priekšmetgalds" at bounding box center [396, 187] width 596 height 31
click at [401, 323] on button "Iesniegt" at bounding box center [396, 334] width 113 height 27
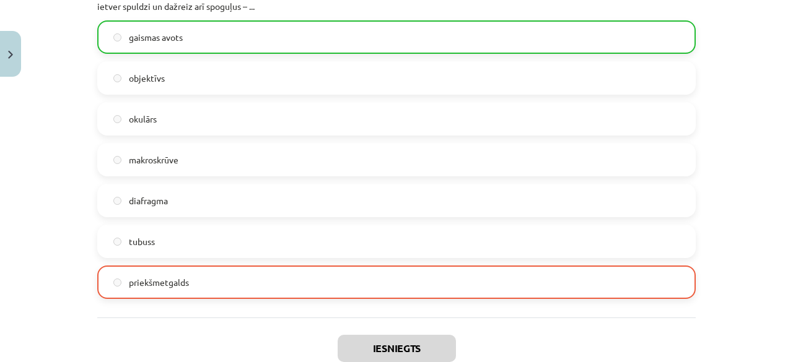
scroll to position [2817, 0]
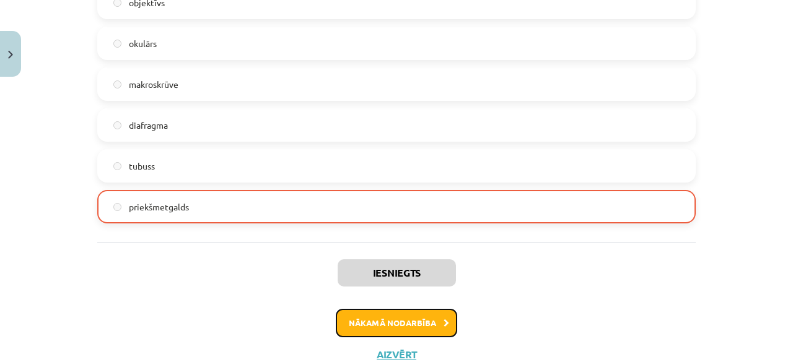
click at [345, 313] on button "Nākamā nodarbība" at bounding box center [396, 323] width 121 height 28
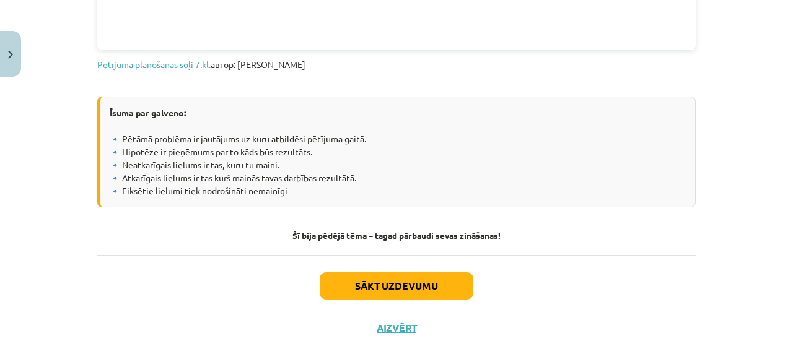
scroll to position [840, 0]
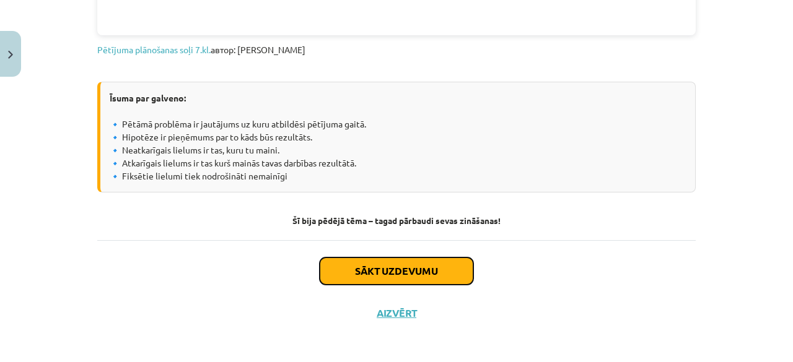
click at [361, 276] on button "Sākt uzdevumu" at bounding box center [396, 271] width 154 height 27
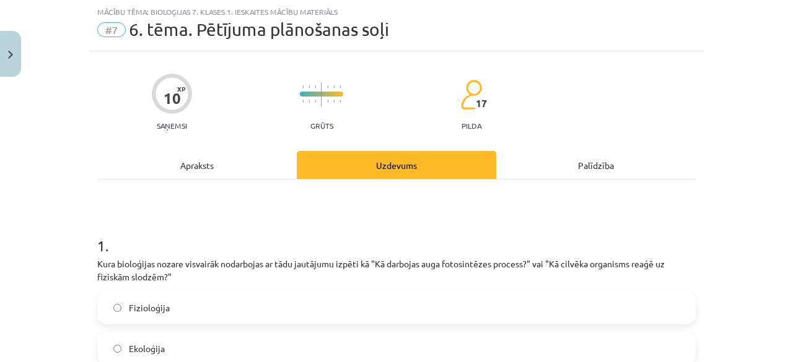
scroll to position [31, 0]
click at [164, 302] on label "Fizioloģija" at bounding box center [396, 307] width 596 height 31
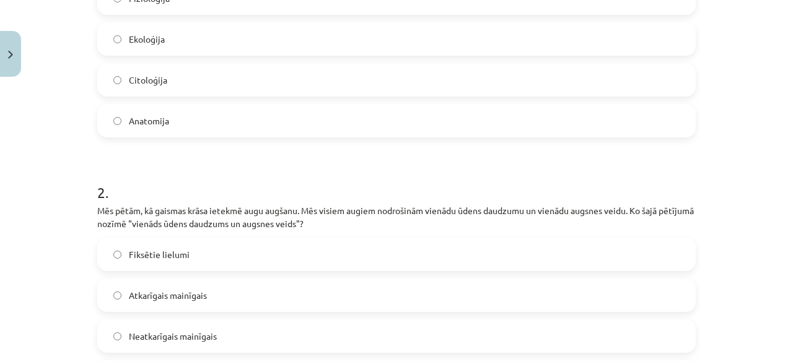
scroll to position [402, 0]
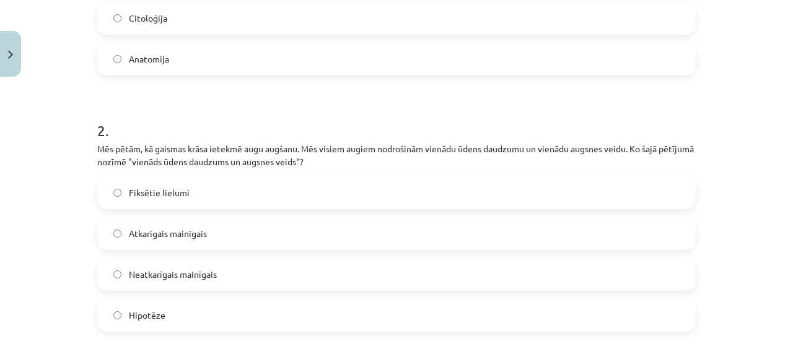
click at [192, 303] on label "Hipotēze" at bounding box center [396, 315] width 596 height 31
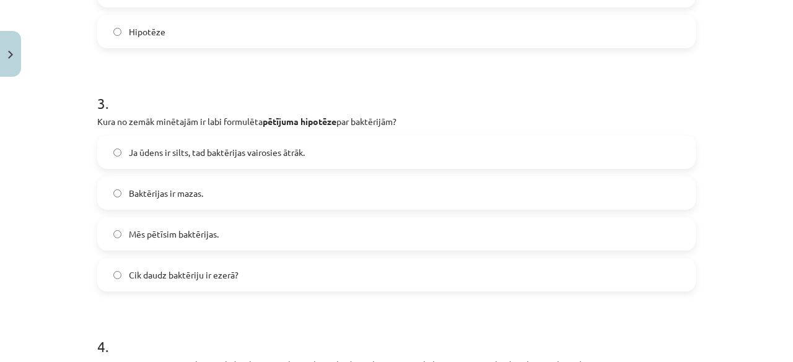
scroll to position [712, 0]
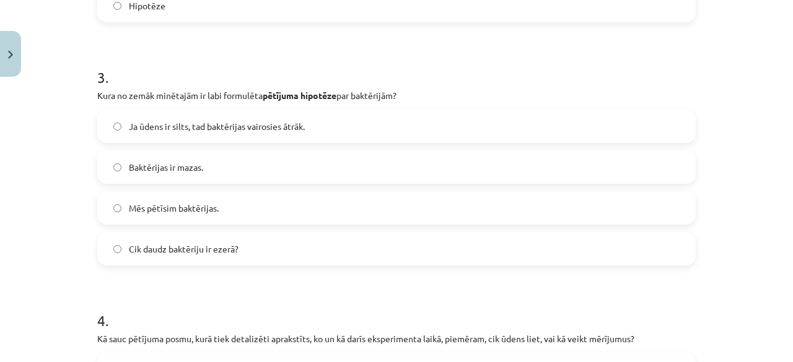
click at [187, 158] on label "Baktērijas ir mazas." at bounding box center [396, 167] width 596 height 31
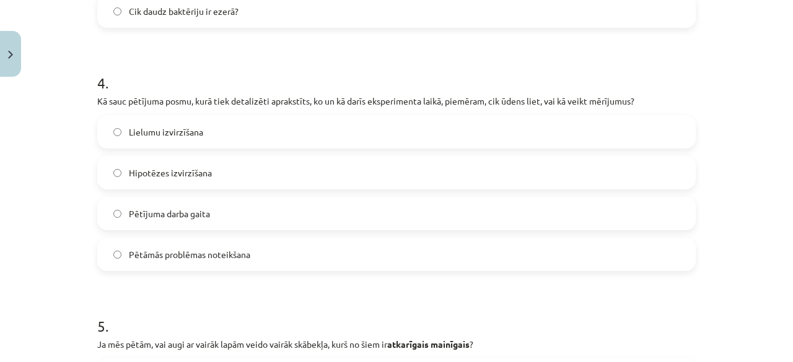
scroll to position [960, 0]
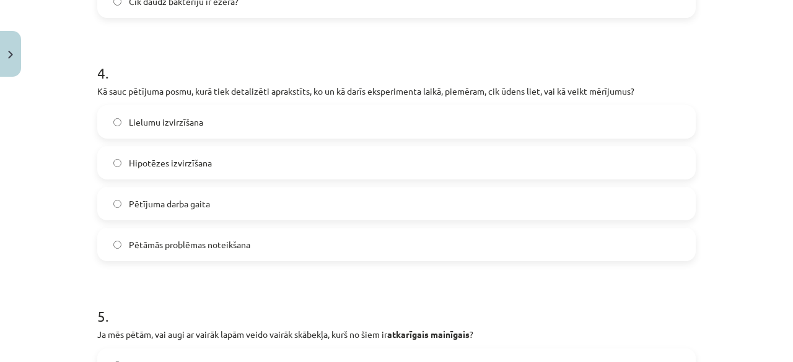
click at [296, 192] on label "Pētījuma darba gaita" at bounding box center [396, 203] width 596 height 31
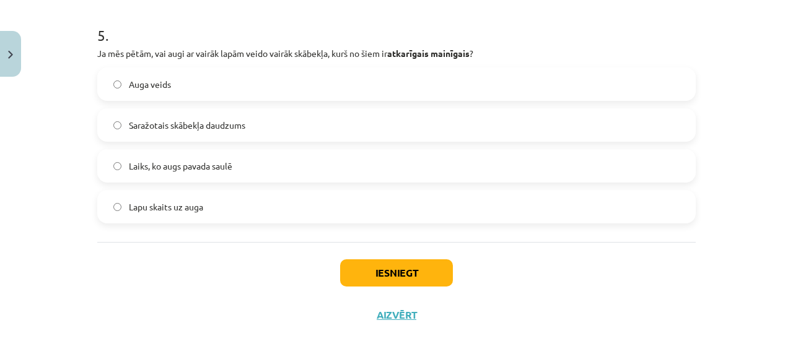
scroll to position [1244, 0]
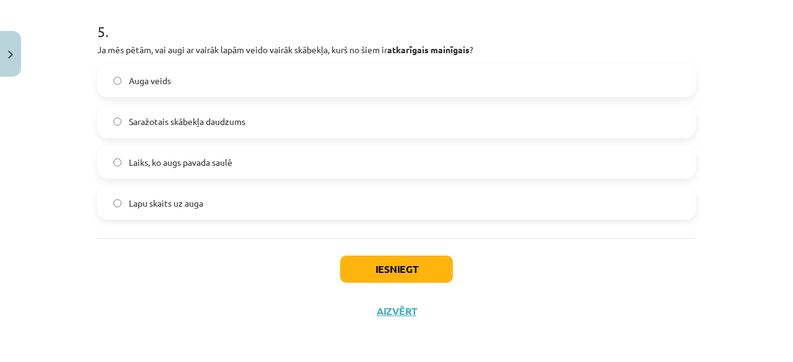
click at [302, 126] on label "Saražotais skābekļa daudzums" at bounding box center [396, 121] width 596 height 31
click at [368, 263] on button "Iesniegt" at bounding box center [396, 269] width 113 height 27
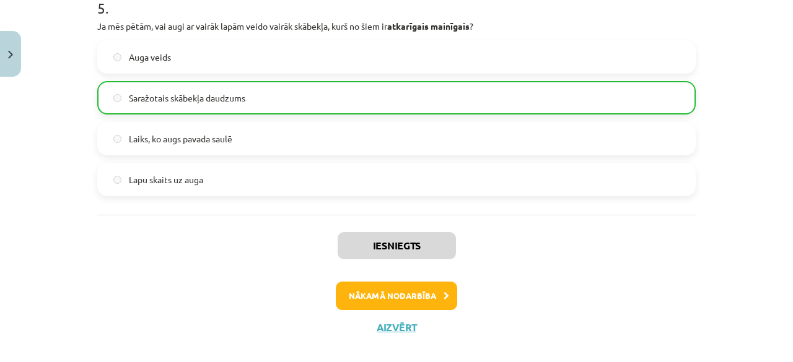
scroll to position [1283, 0]
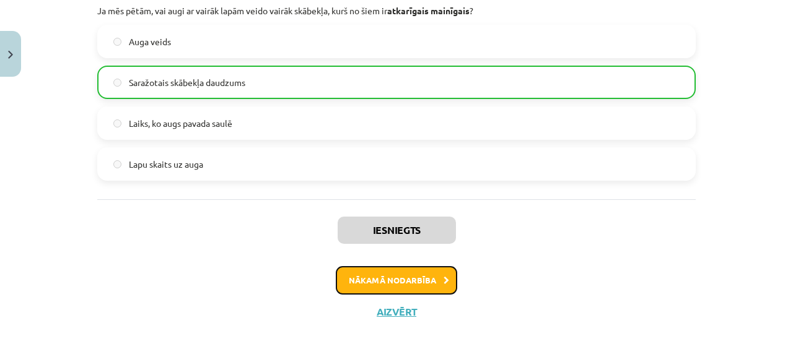
click at [355, 284] on button "Nākamā nodarbība" at bounding box center [396, 280] width 121 height 28
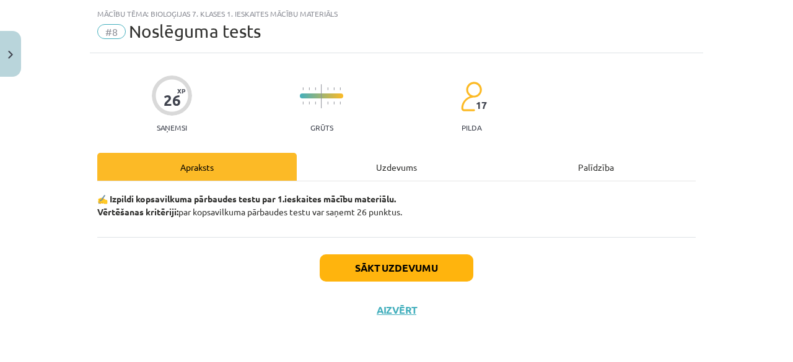
scroll to position [28, 0]
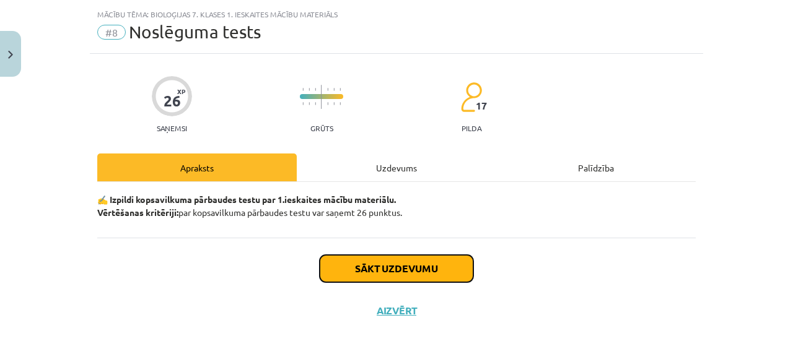
click at [402, 267] on button "Sākt uzdevumu" at bounding box center [396, 268] width 154 height 27
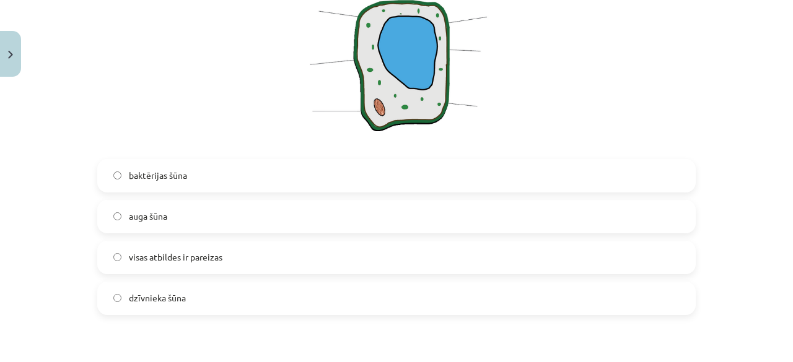
scroll to position [338, 0]
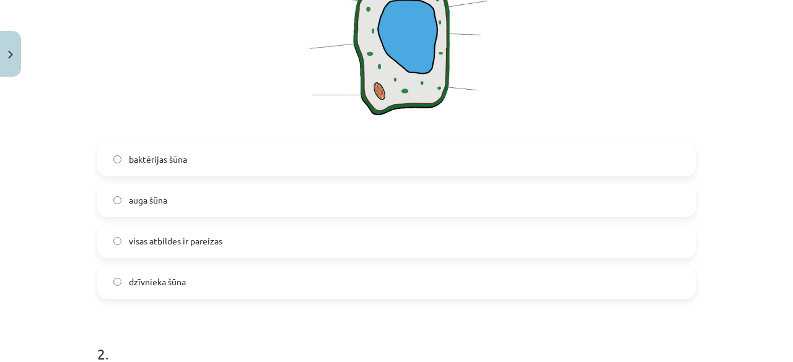
click at [293, 204] on label "auga šūna" at bounding box center [396, 200] width 596 height 31
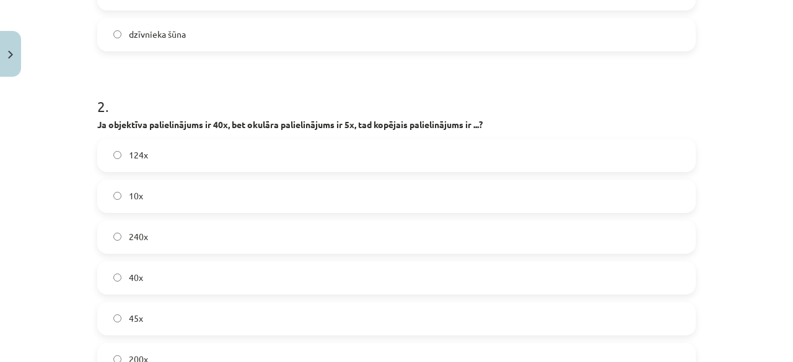
scroll to position [648, 0]
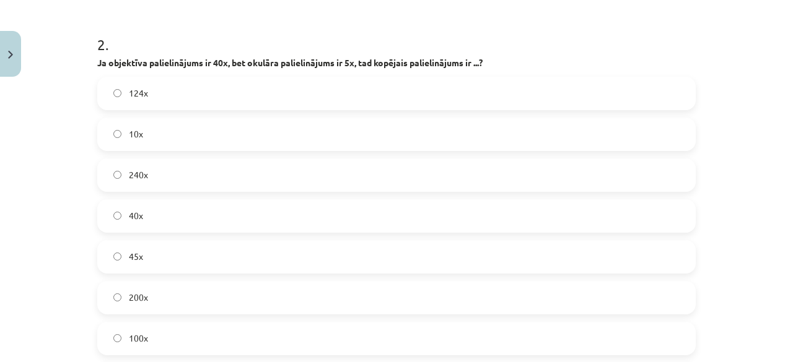
click at [235, 256] on label "45x" at bounding box center [396, 256] width 596 height 31
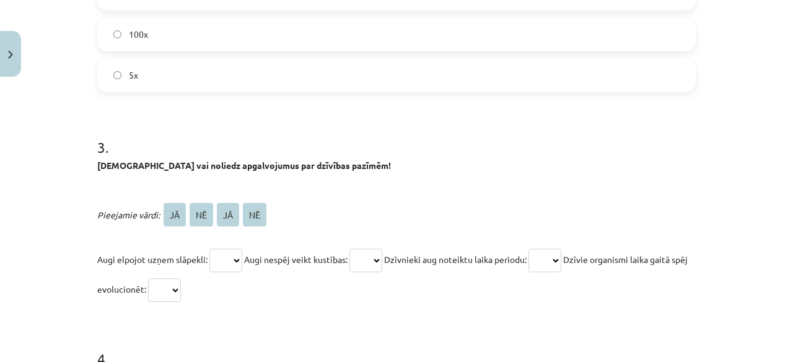
scroll to position [957, 0]
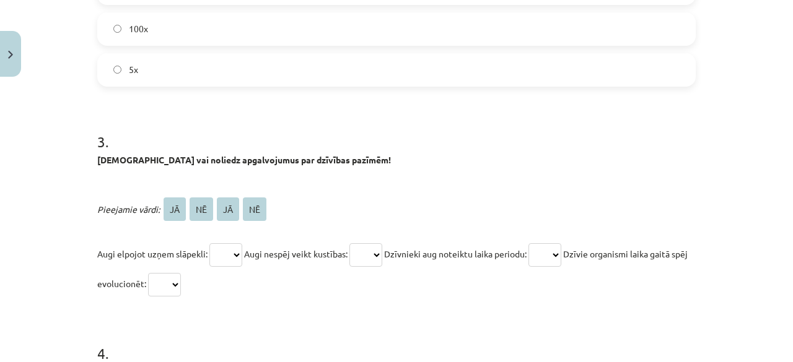
click at [224, 243] on select "** ** ** **" at bounding box center [225, 255] width 33 height 24
select select "**"
click at [209, 243] on select "** ** ** **" at bounding box center [225, 255] width 33 height 24
drag, startPoint x: 379, startPoint y: 243, endPoint x: 367, endPoint y: 254, distance: 16.7
click at [368, 252] on select "** ** ** **" at bounding box center [365, 255] width 33 height 24
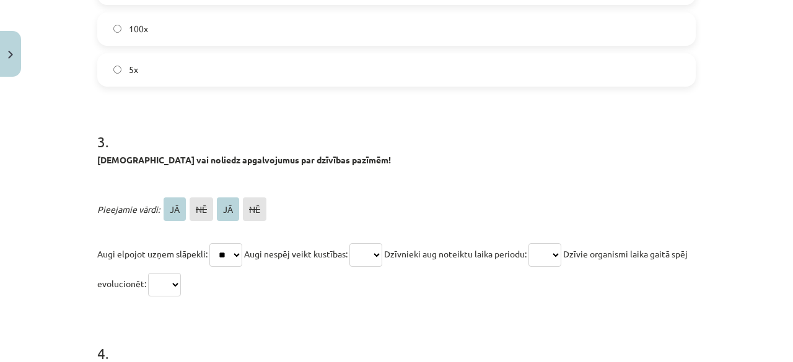
select select "**"
click at [355, 243] on select "** ** ** **" at bounding box center [365, 255] width 33 height 24
click at [561, 250] on select "** ** ** **" at bounding box center [544, 255] width 33 height 24
select select "**"
click at [542, 243] on select "** ** ** **" at bounding box center [544, 255] width 33 height 24
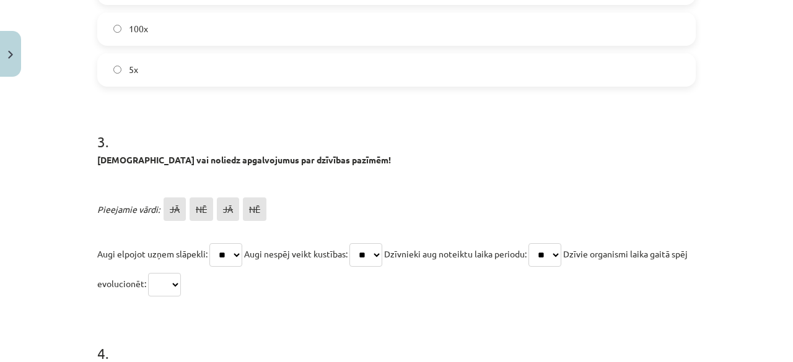
drag, startPoint x: 180, startPoint y: 274, endPoint x: 199, endPoint y: 267, distance: 20.4
click at [199, 267] on p "Augi elpojot uzņem slāpekli: ** ** ** ** Augi nespēj veikt kustības: ** ** ** *…" at bounding box center [396, 268] width 598 height 59
select select "**"
click at [162, 273] on select "** ** ** **" at bounding box center [164, 285] width 33 height 24
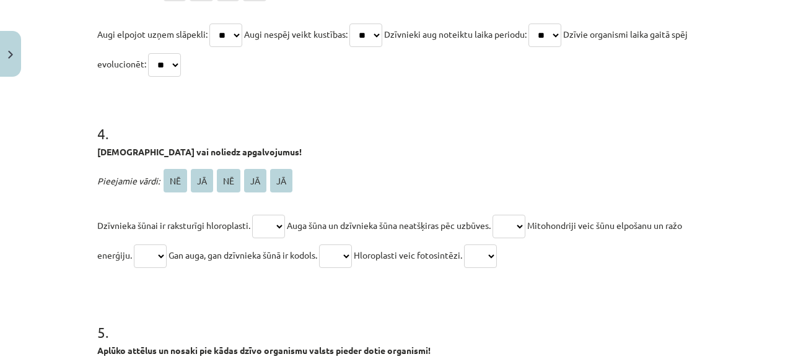
scroll to position [1205, 0]
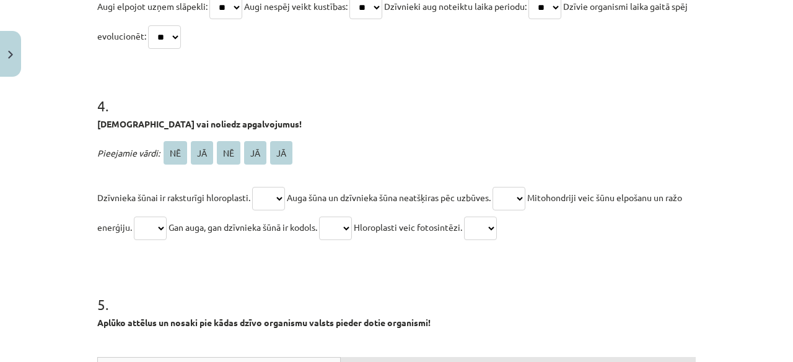
click at [264, 206] on select "** ** ** ** **" at bounding box center [268, 199] width 33 height 24
select select "**"
click at [252, 187] on select "** ** ** ** **" at bounding box center [268, 199] width 33 height 24
click at [524, 198] on select "** ** ** ** **" at bounding box center [508, 199] width 33 height 24
select select "**"
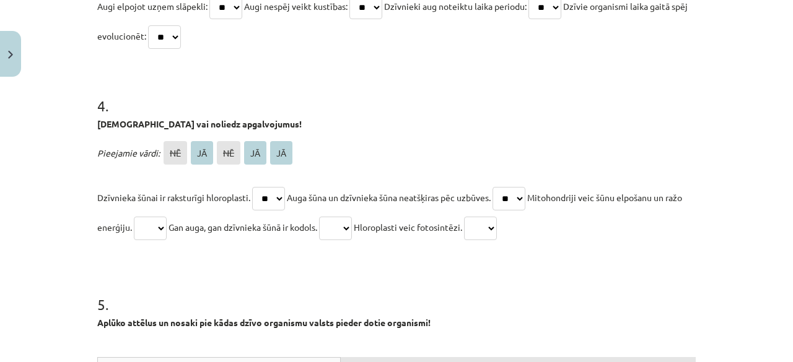
click at [501, 187] on select "** ** ** ** **" at bounding box center [508, 199] width 33 height 24
click at [167, 233] on select "** ** ** ** **" at bounding box center [150, 229] width 33 height 24
select select "**"
click at [150, 217] on select "** ** ** ** **" at bounding box center [150, 229] width 33 height 24
click at [352, 231] on select "** ** ** ** **" at bounding box center [335, 229] width 33 height 24
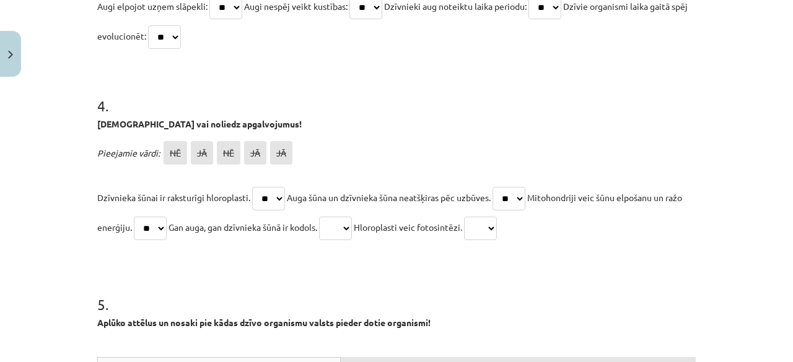
select select "**"
click at [346, 217] on select "** ** ** ** **" at bounding box center [335, 229] width 33 height 24
click at [497, 227] on select "** ** ** ** **" at bounding box center [480, 229] width 33 height 24
select select "**"
click at [497, 217] on select "** ** ** ** **" at bounding box center [480, 229] width 33 height 24
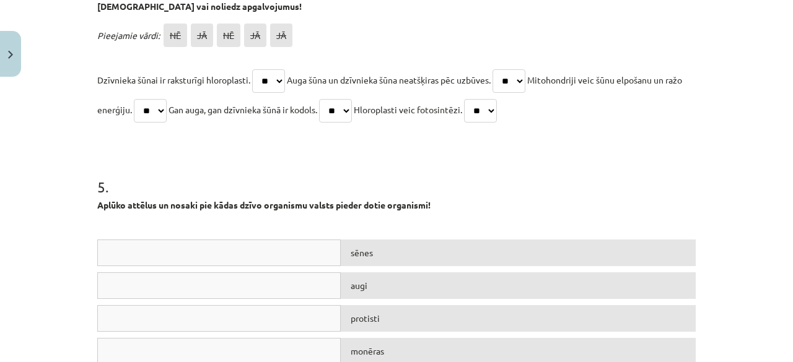
scroll to position [1453, 0]
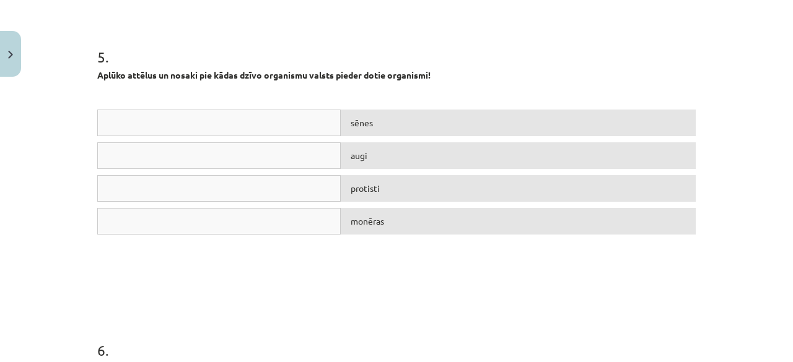
click at [266, 124] on div at bounding box center [218, 123] width 243 height 27
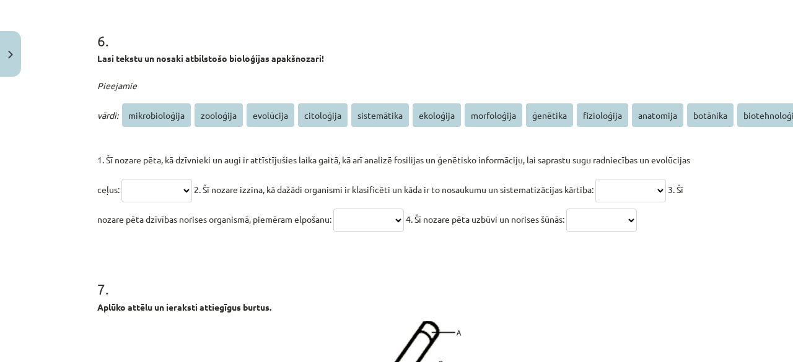
scroll to position [1638, 0]
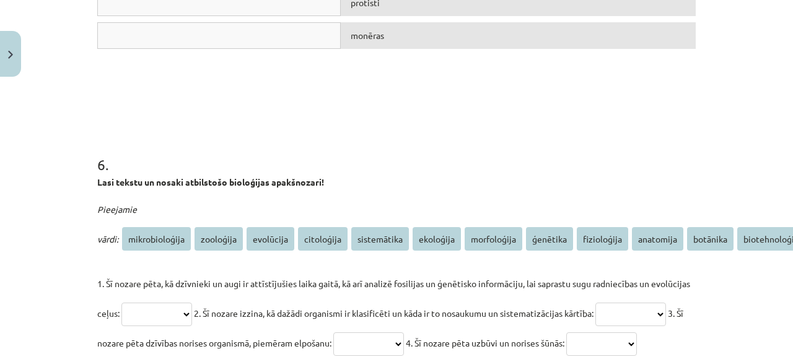
click at [253, 24] on div at bounding box center [218, 35] width 243 height 27
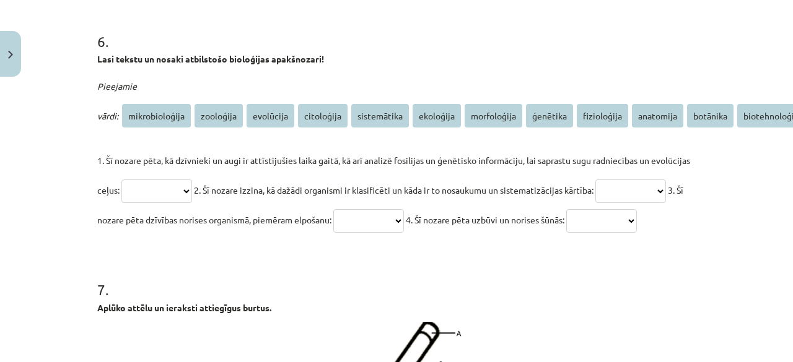
scroll to position [1762, 0]
click at [189, 190] on select "**********" at bounding box center [156, 191] width 71 height 24
select select "*********"
click at [121, 179] on select "**********" at bounding box center [156, 191] width 71 height 24
click at [595, 202] on select "**********" at bounding box center [630, 191] width 71 height 24
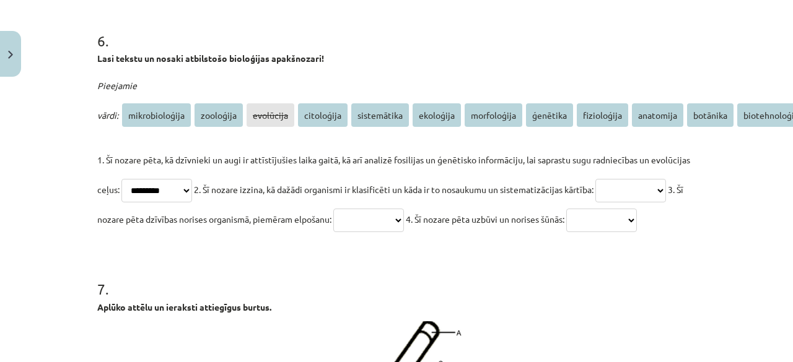
select select "**********"
click at [595, 202] on select "**********" at bounding box center [630, 191] width 71 height 24
click at [404, 223] on select "**********" at bounding box center [368, 221] width 71 height 24
select select "*********"
click at [404, 209] on select "**********" at bounding box center [368, 221] width 71 height 24
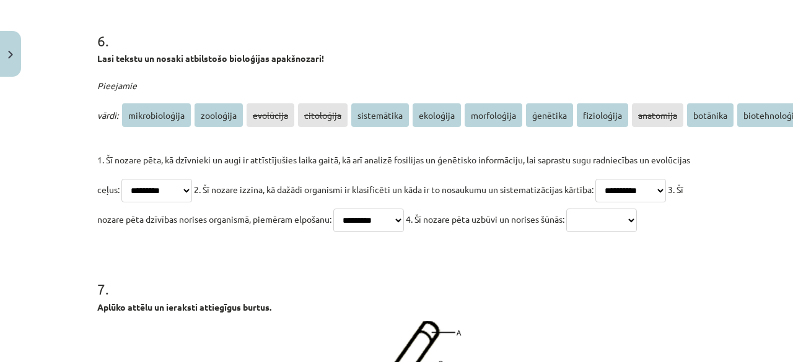
click at [566, 232] on select "**********" at bounding box center [601, 221] width 71 height 24
select select "**********"
click at [566, 232] on select "**********" at bounding box center [601, 221] width 71 height 24
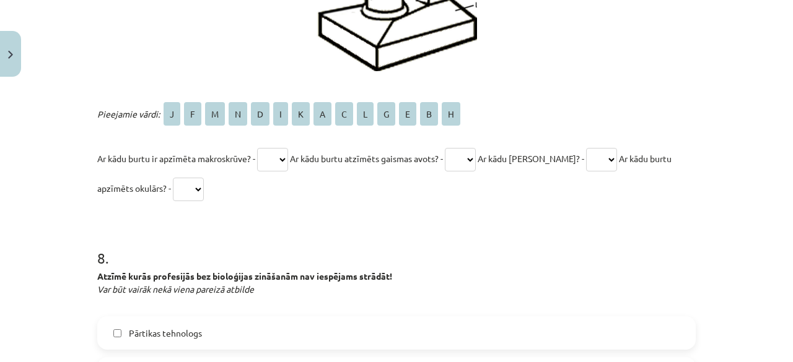
scroll to position [2257, 0]
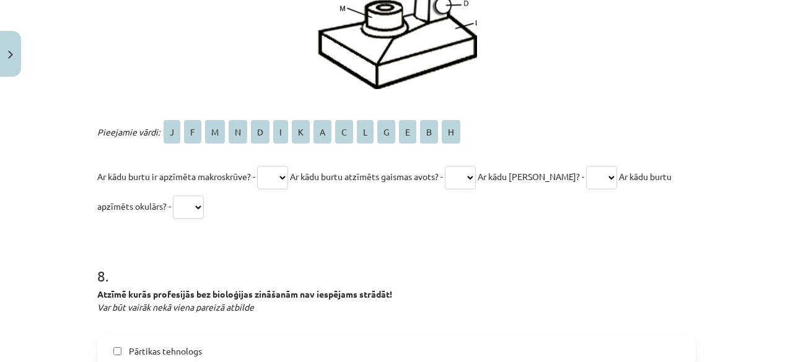
click at [282, 189] on select "* * * * * * * * * * * * * *" at bounding box center [272, 178] width 31 height 24
select select "*"
click at [257, 189] on select "* * * * * * * * * * * * * *" at bounding box center [272, 178] width 31 height 24
click at [467, 189] on select "* * * * * * * * * * * * * *" at bounding box center [460, 178] width 31 height 24
select select "*"
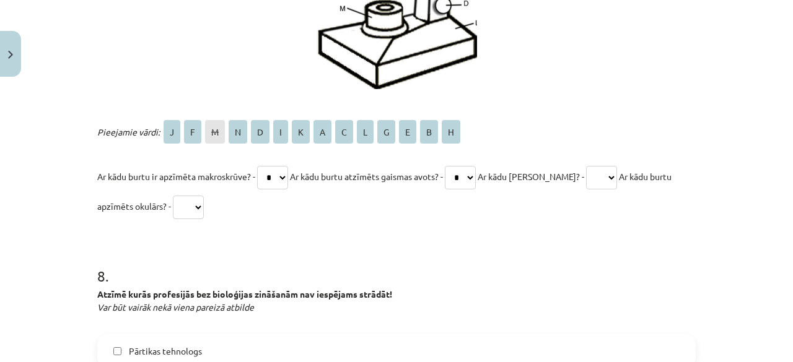
click at [453, 189] on select "* * * * * * * * * * * * * *" at bounding box center [460, 178] width 31 height 24
click at [288, 189] on select "* * * * * * * * * * * * * *" at bounding box center [272, 178] width 31 height 24
select select "*"
click at [257, 189] on select "* * * * * * * * * * * * * *" at bounding box center [272, 178] width 31 height 24
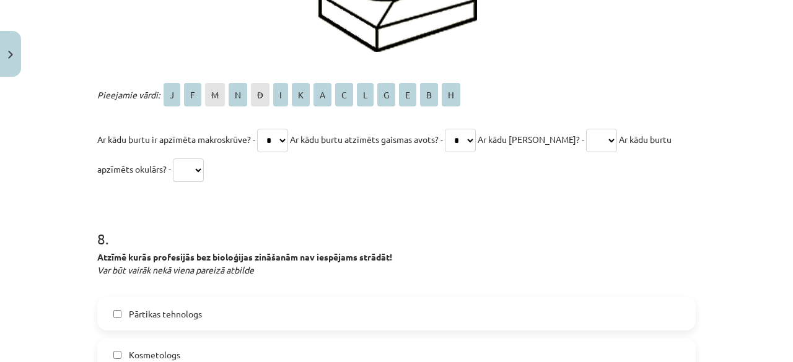
scroll to position [2381, 0]
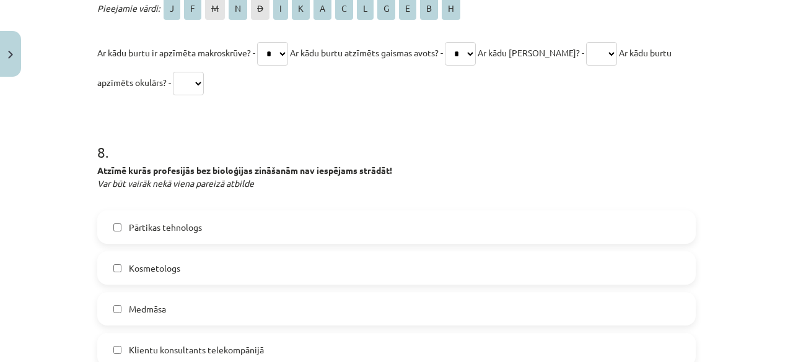
click at [593, 66] on select "* * * * * * * * * * * * * *" at bounding box center [601, 54] width 31 height 24
select select "*"
click at [586, 66] on select "* * * * * * * * * * * * * *" at bounding box center [601, 54] width 31 height 24
click at [203, 95] on select "* * * * * * * * * * * * * *" at bounding box center [188, 84] width 31 height 24
click at [198, 95] on select "* * * * * * * * * * * * * *" at bounding box center [188, 84] width 31 height 24
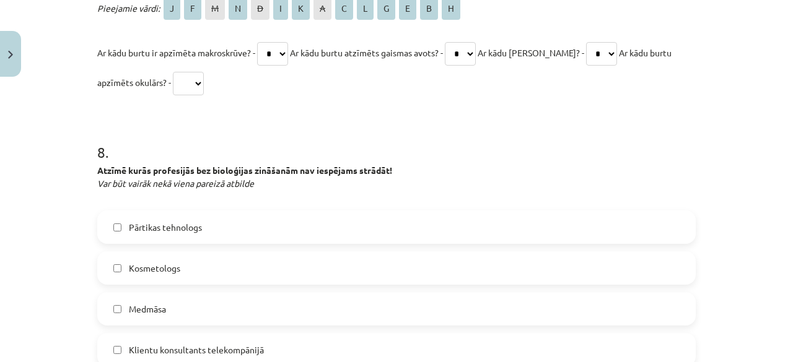
select select "*"
click at [173, 95] on select "* * * * * * * * * * * * * *" at bounding box center [188, 84] width 31 height 24
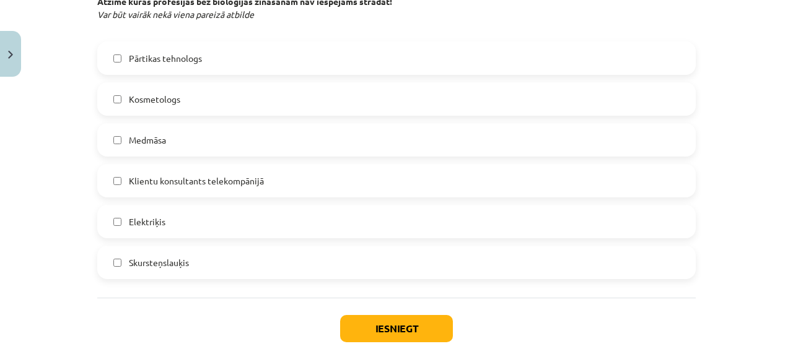
scroll to position [2567, 0]
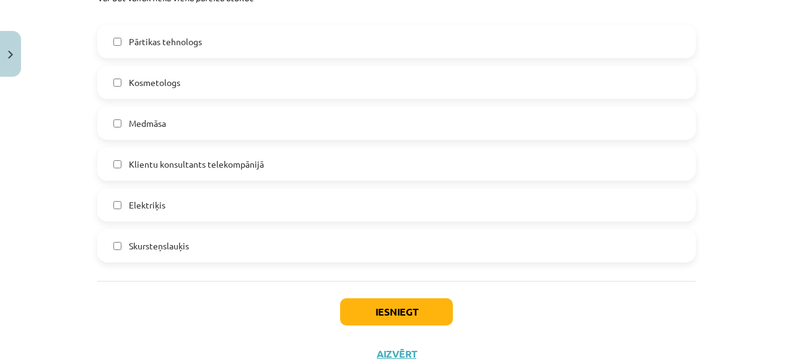
click at [165, 139] on label "Medmāsa" at bounding box center [396, 123] width 596 height 31
click at [199, 57] on label "Pārtikas tehnologs" at bounding box center [396, 41] width 596 height 31
click at [369, 326] on div "Iesniegt Aizvērt" at bounding box center [396, 324] width 598 height 87
click at [369, 327] on div "Iesniegt Aizvērt" at bounding box center [396, 324] width 598 height 87
click at [375, 326] on button "Iesniegt" at bounding box center [396, 311] width 113 height 27
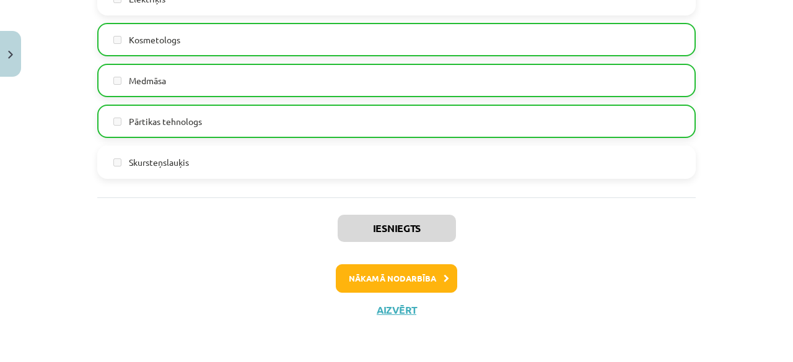
scroll to position [2688, 0]
click at [386, 279] on button "Nākamā nodarbība" at bounding box center [396, 278] width 121 height 28
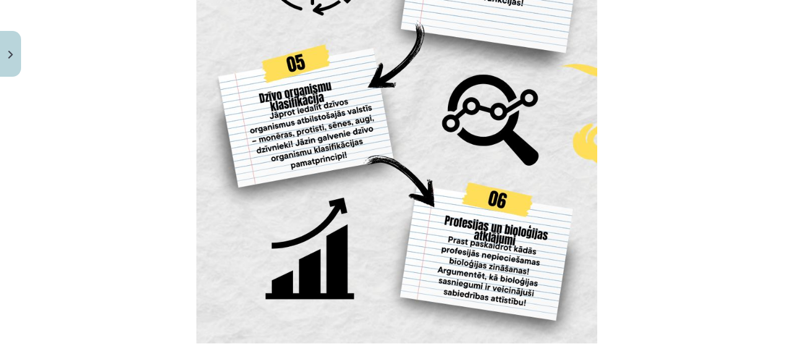
scroll to position [1228, 0]
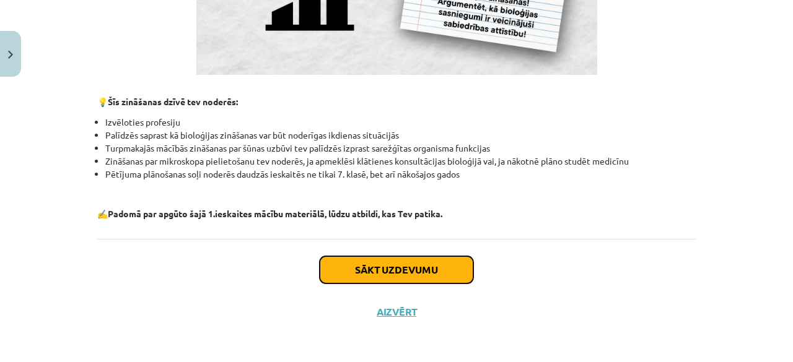
click at [400, 265] on button "Sākt uzdevumu" at bounding box center [396, 269] width 154 height 27
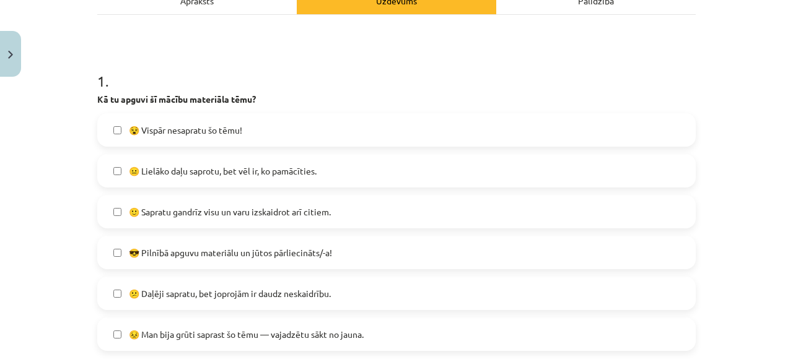
scroll to position [217, 0]
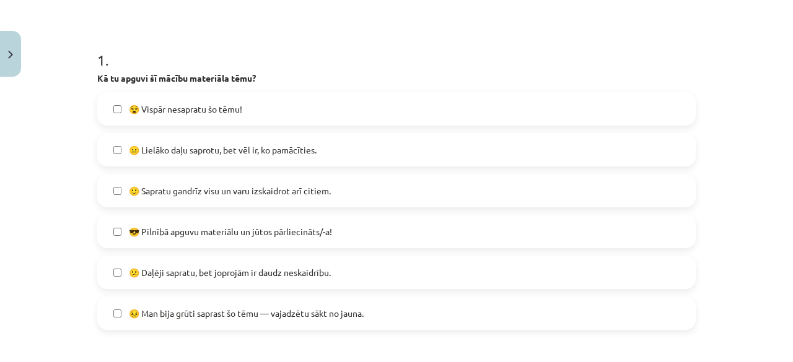
click at [183, 195] on span "🙂 Sapratu gandrīz visu un varu izskaidrot arī citiem." at bounding box center [230, 191] width 202 height 13
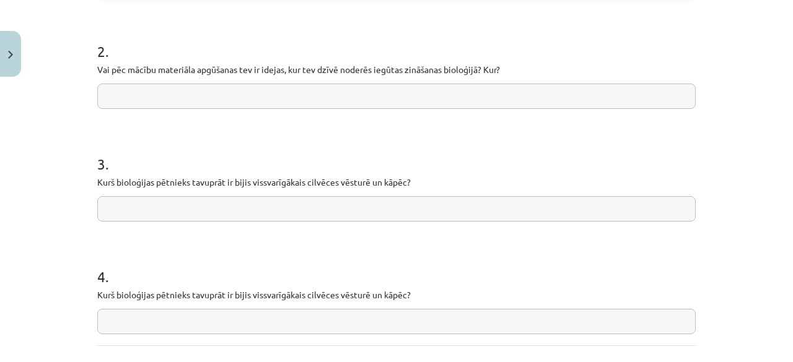
scroll to position [526, 0]
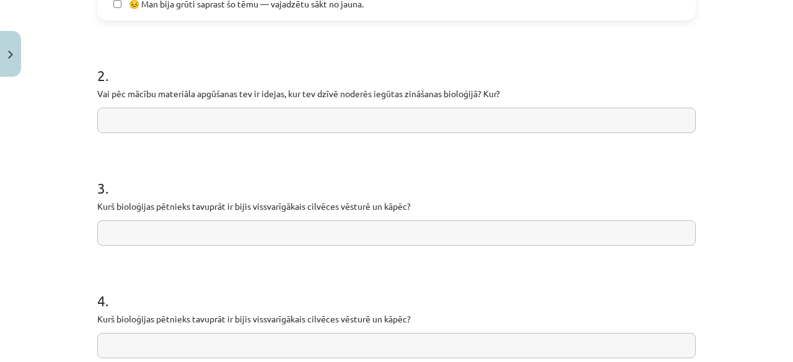
click at [243, 124] on input "text" at bounding box center [396, 120] width 598 height 25
type input "**********"
click at [191, 241] on input "text" at bounding box center [396, 232] width 598 height 25
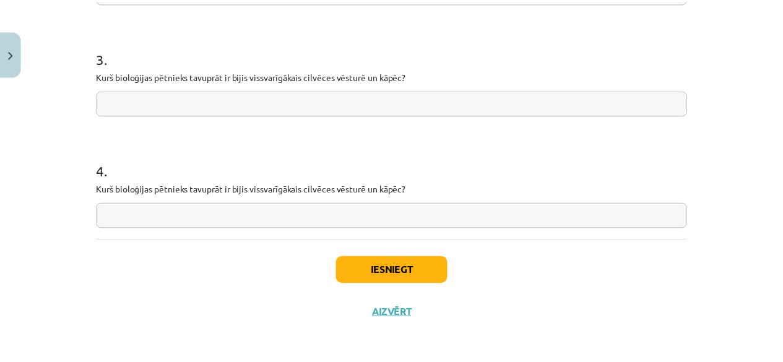
scroll to position [658, 0]
click at [373, 306] on button "Aizvērt" at bounding box center [396, 311] width 47 height 12
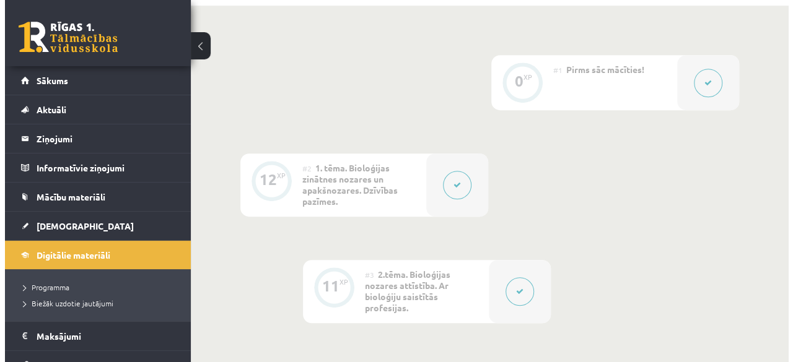
scroll to position [371, 0]
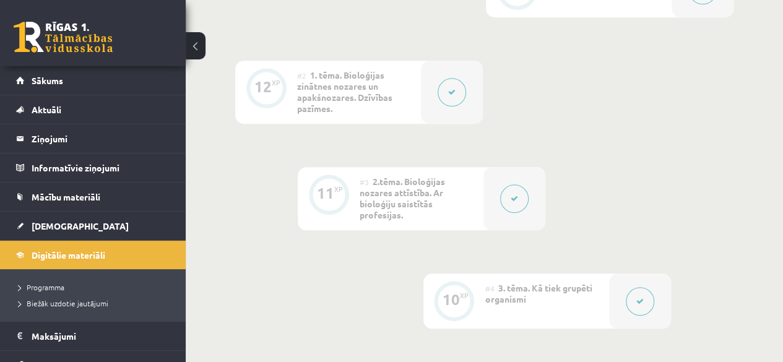
click at [474, 203] on div "#3 2.tēma. Bioloģijas nozares attīstība. Ar bioloģiju saistītās profesijas." at bounding box center [422, 198] width 124 height 63
click at [509, 194] on button at bounding box center [514, 199] width 28 height 28
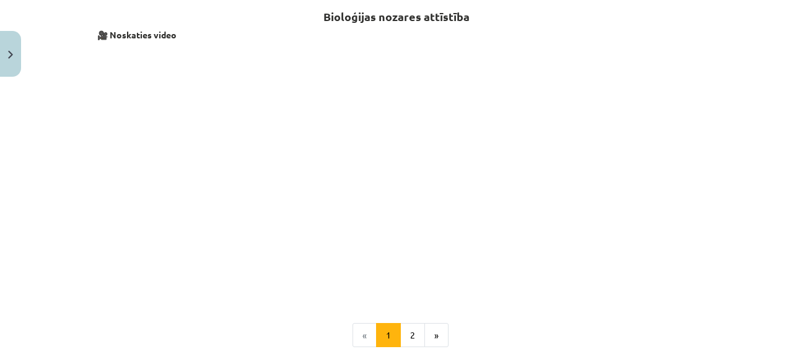
scroll to position [598, 0]
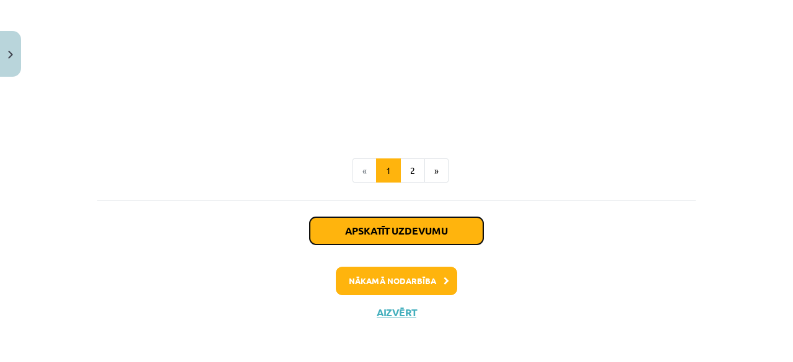
click at [425, 232] on button "Apskatīt uzdevumu" at bounding box center [396, 230] width 173 height 27
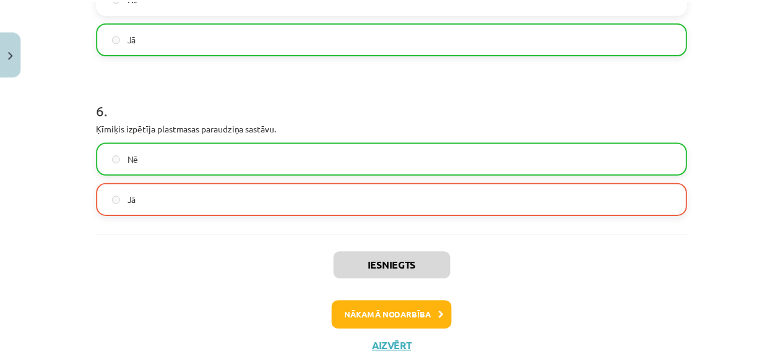
scroll to position [1138, 0]
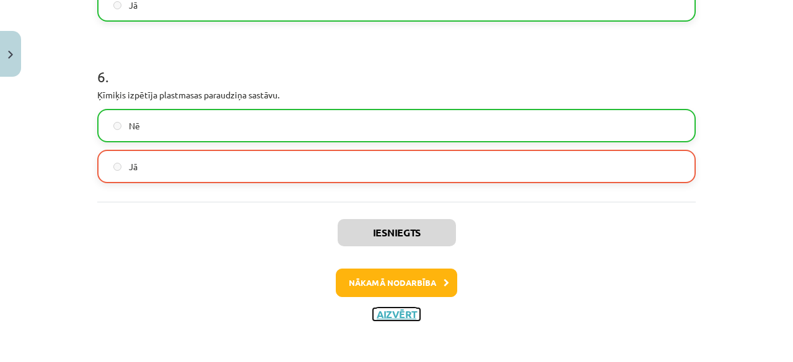
click at [397, 308] on button "Aizvērt" at bounding box center [396, 314] width 47 height 12
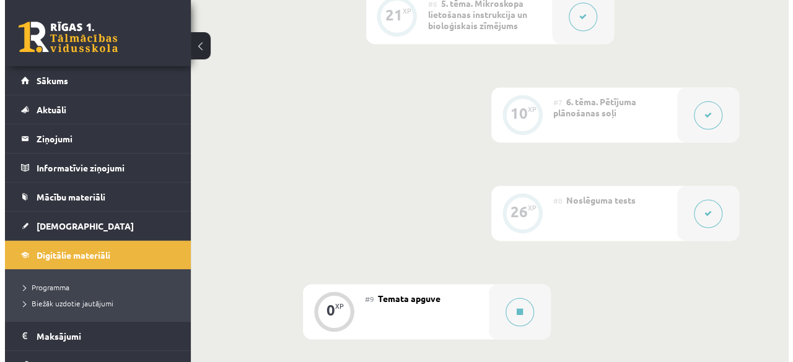
scroll to position [991, 0]
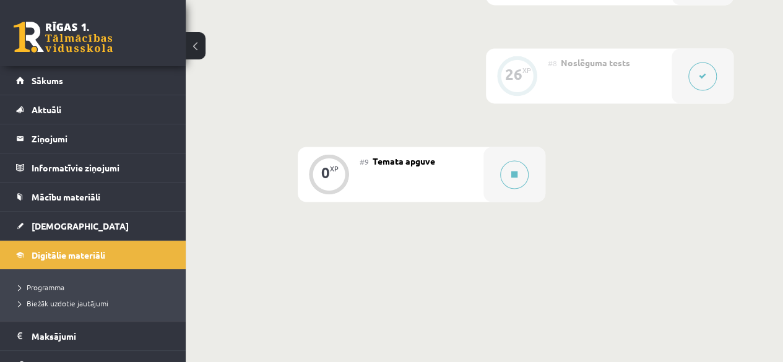
click at [477, 185] on div "#9 Temata apguve" at bounding box center [422, 174] width 124 height 55
click at [514, 183] on button at bounding box center [514, 174] width 28 height 28
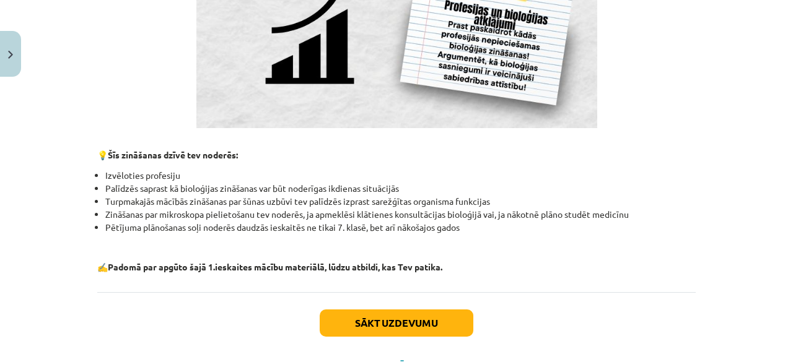
scroll to position [1228, 0]
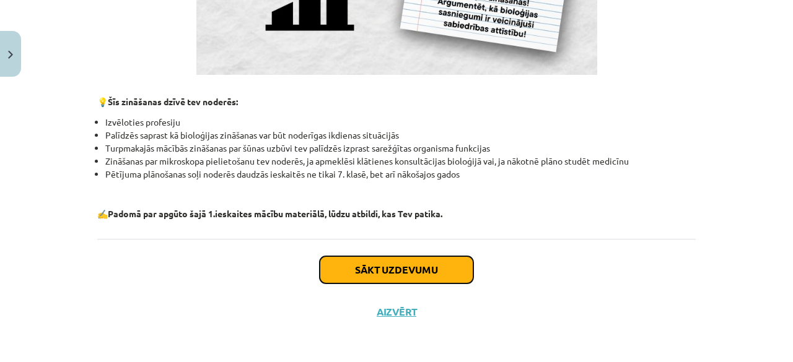
click at [410, 273] on button "Sākt uzdevumu" at bounding box center [396, 269] width 154 height 27
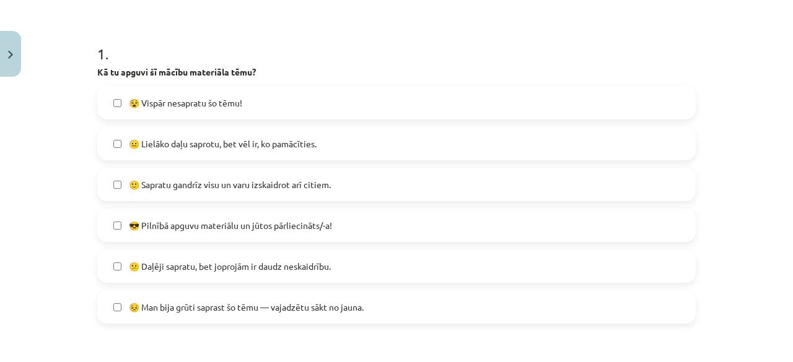
scroll to position [155, 0]
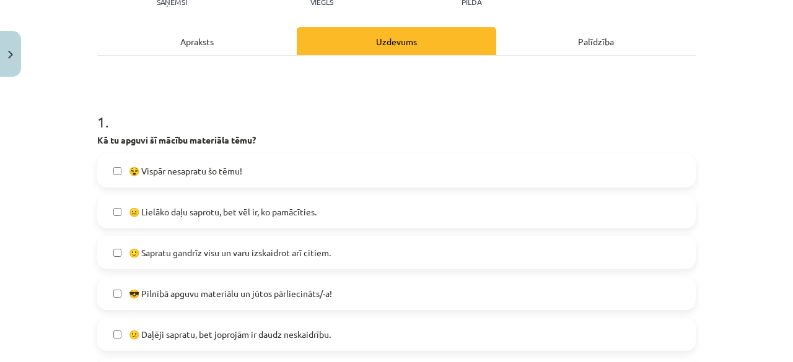
click at [263, 217] on span "😐 Lielāko daļu saprotu, bet vēl ir, ko pamācīties." at bounding box center [223, 212] width 188 height 13
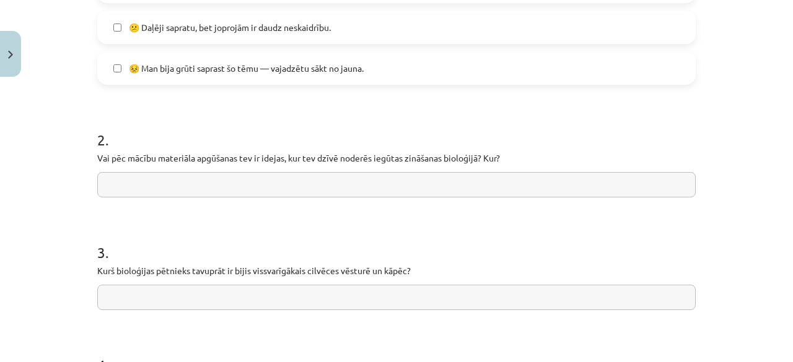
scroll to position [526, 0]
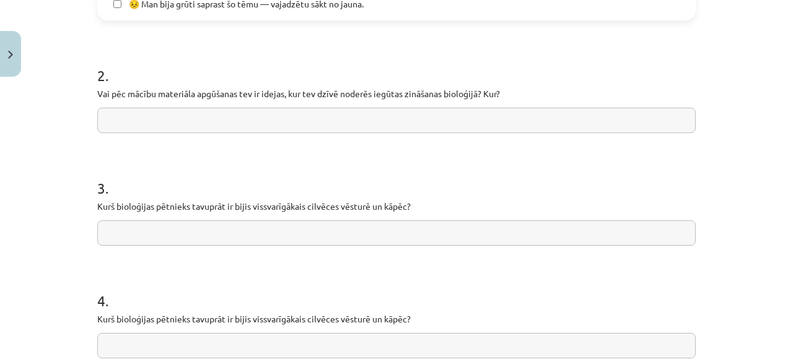
click at [256, 112] on input "text" at bounding box center [396, 120] width 598 height 25
click at [118, 119] on input "**********" at bounding box center [396, 120] width 598 height 25
click at [131, 121] on input "*******" at bounding box center [396, 120] width 598 height 25
type input "**********"
click at [110, 234] on input "text" at bounding box center [396, 232] width 598 height 25
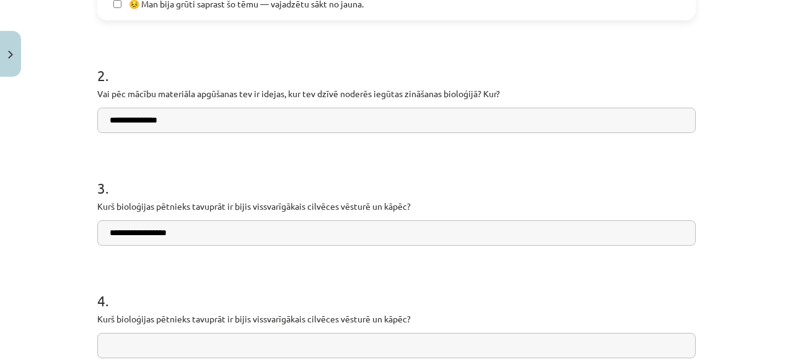
click at [125, 254] on form "**********" at bounding box center [396, 39] width 598 height 638
click at [166, 233] on input "**********" at bounding box center [396, 232] width 598 height 25
click at [207, 232] on input "**********" at bounding box center [396, 232] width 598 height 25
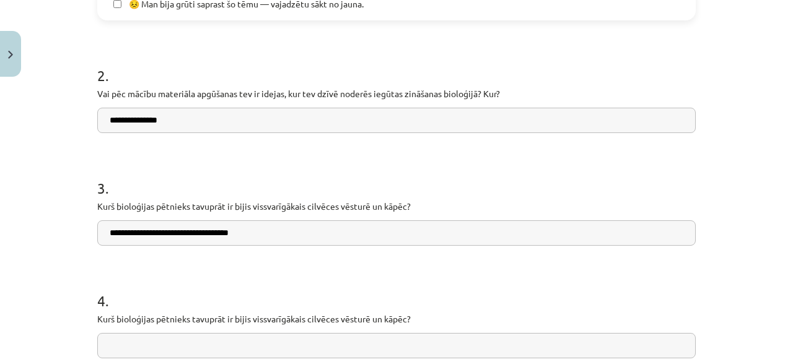
click at [208, 234] on input "**********" at bounding box center [396, 232] width 598 height 25
click at [237, 237] on input "**********" at bounding box center [396, 232] width 598 height 25
click at [232, 237] on input "**********" at bounding box center [396, 232] width 598 height 25
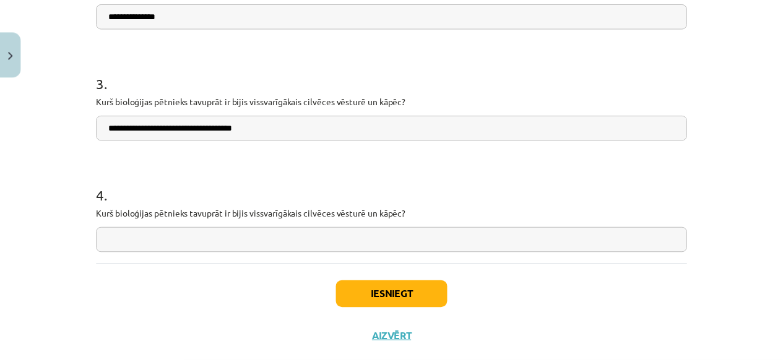
scroll to position [650, 0]
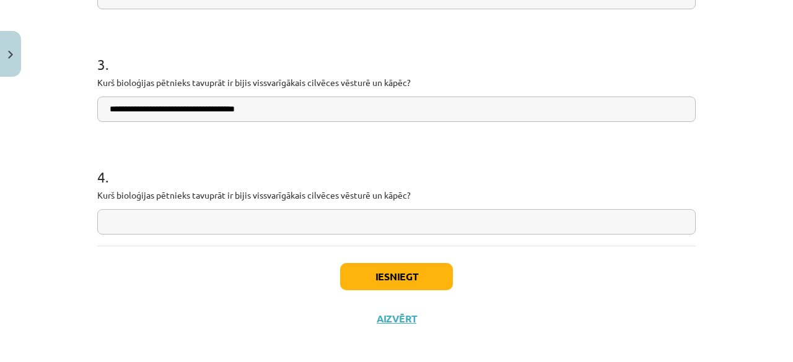
type input "**********"
click at [311, 228] on input "text" at bounding box center [396, 221] width 598 height 25
click at [399, 317] on button "Aizvērt" at bounding box center [396, 319] width 47 height 12
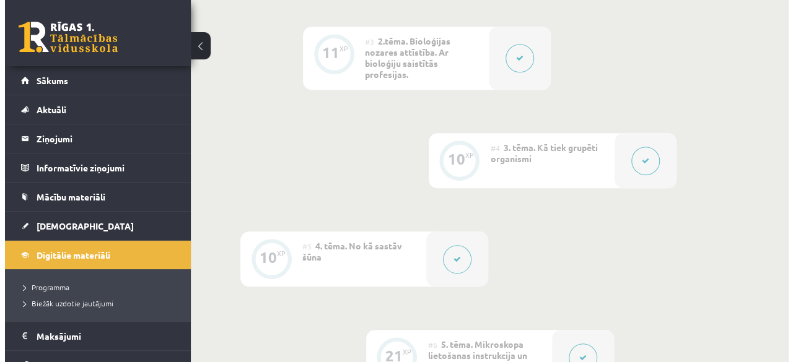
scroll to position [495, 0]
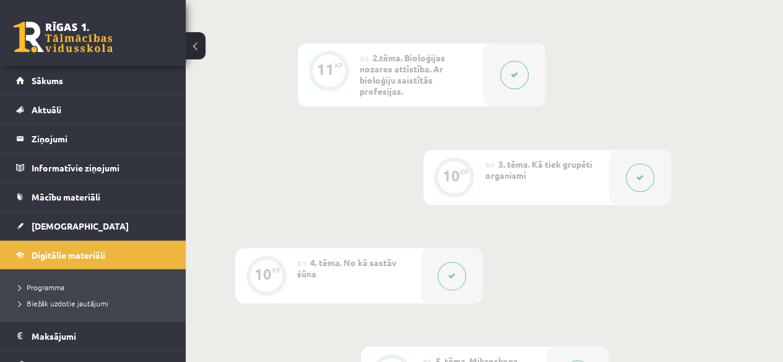
click at [526, 78] on button at bounding box center [514, 75] width 28 height 28
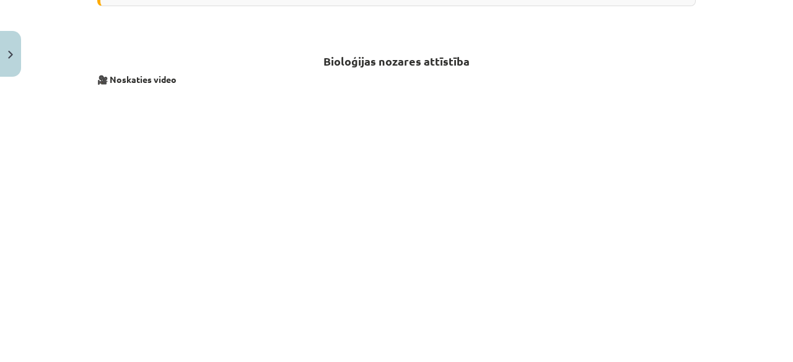
scroll to position [598, 0]
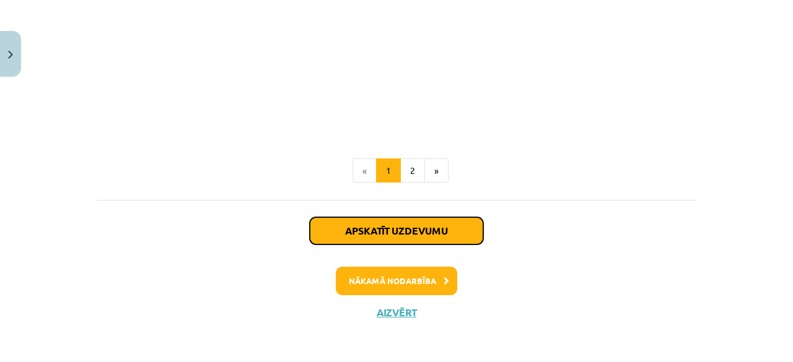
click at [373, 237] on button "Apskatīt uzdevumu" at bounding box center [396, 230] width 173 height 27
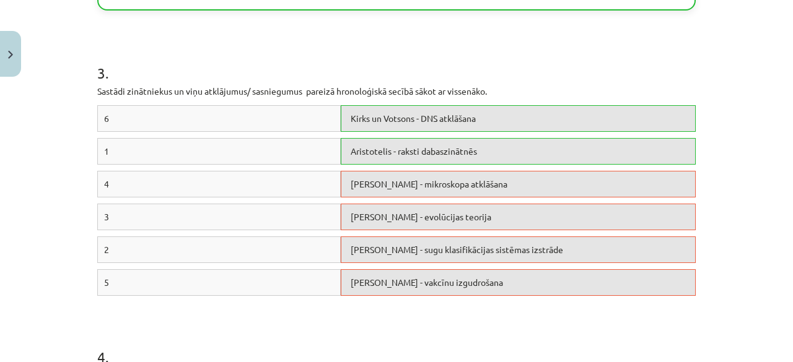
scroll to position [530, 0]
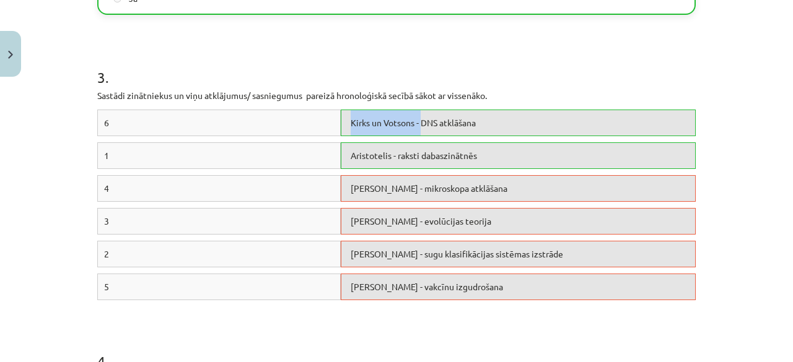
drag, startPoint x: 342, startPoint y: 124, endPoint x: 419, endPoint y: 132, distance: 77.2
click at [418, 131] on div "Kirks un Votsons - DNS atklāšana" at bounding box center [518, 123] width 355 height 27
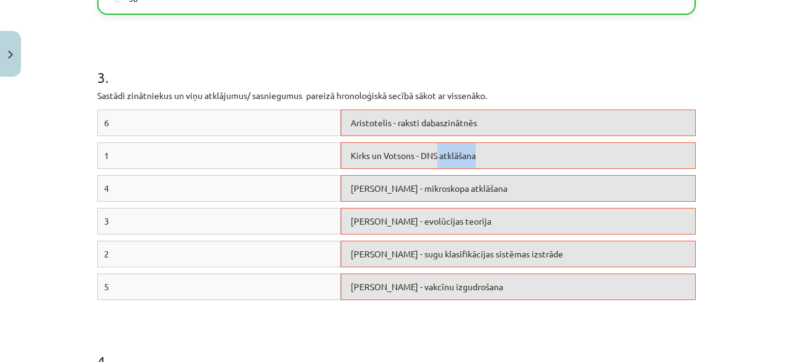
drag, startPoint x: 434, startPoint y: 148, endPoint x: 480, endPoint y: 162, distance: 48.6
click at [481, 160] on div "Kirks un Votsons - DNS atklāšana" at bounding box center [518, 155] width 355 height 27
click at [523, 151] on div "Kirks un Votsons - DNS atklāšana" at bounding box center [518, 155] width 355 height 27
drag, startPoint x: 493, startPoint y: 153, endPoint x: 328, endPoint y: 171, distance: 166.3
click at [331, 168] on div "1 Kirks un Votsons - DNS atklāšana" at bounding box center [396, 158] width 598 height 33
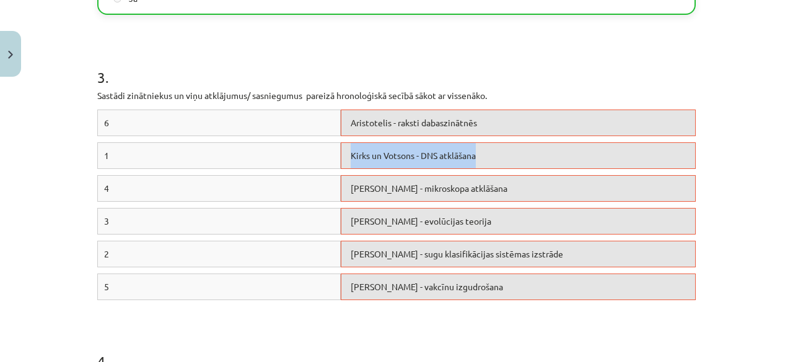
copy div "Kirks un Votsons - DNS atklāšana"
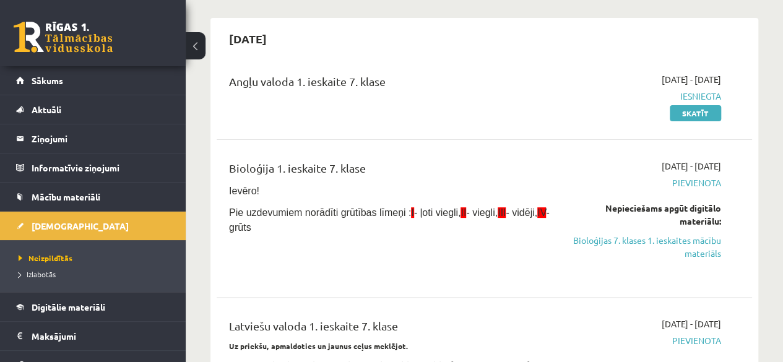
scroll to position [124, 0]
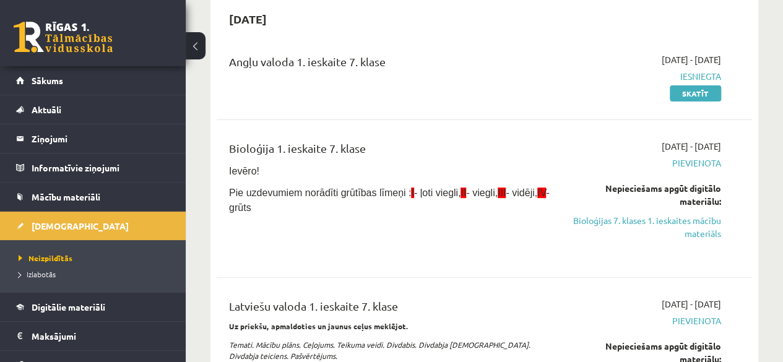
click at [644, 212] on div "Nepieciešams apgūt digitālo materiālu: Bioloģijas 7. klases 1. ieskaites mācību…" at bounding box center [646, 211] width 152 height 58
drag, startPoint x: 645, startPoint y: 220, endPoint x: 453, endPoint y: 67, distance: 245.4
click at [645, 220] on link "Bioloģijas 7. klases 1. ieskaites mācību materiāls" at bounding box center [646, 227] width 152 height 26
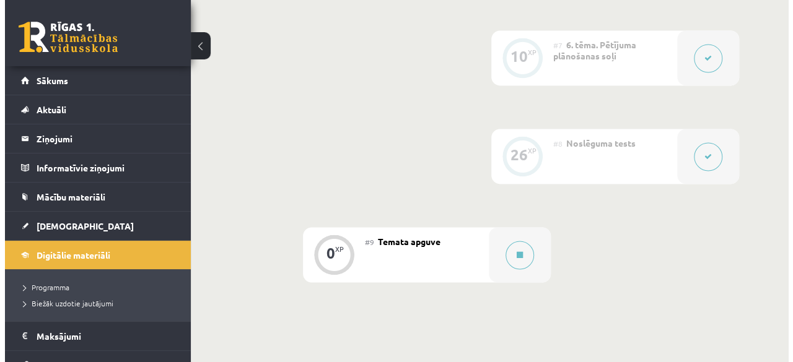
scroll to position [1046, 0]
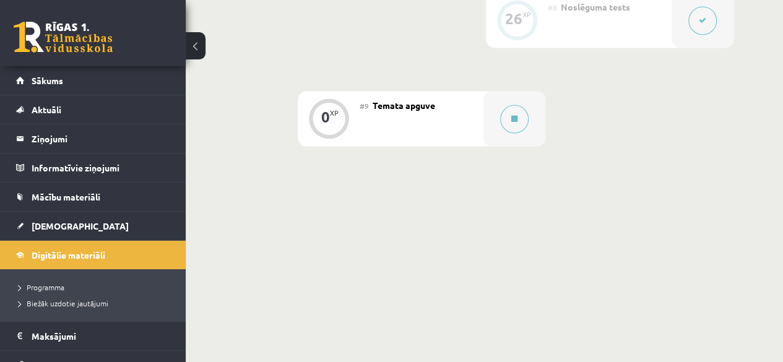
click at [468, 129] on div "#9 Temata apguve" at bounding box center [422, 118] width 124 height 55
click at [509, 124] on button at bounding box center [514, 119] width 28 height 28
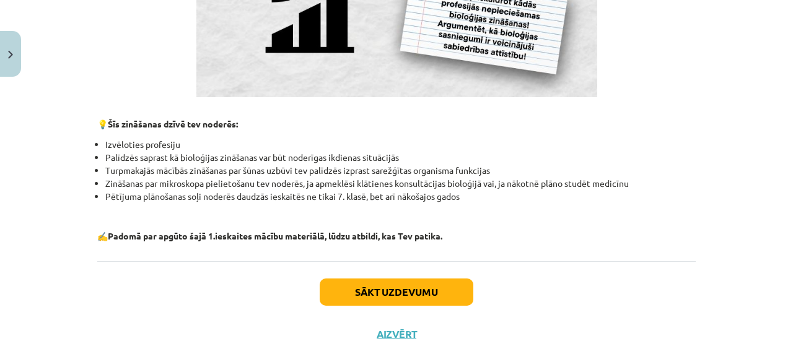
scroll to position [1228, 0]
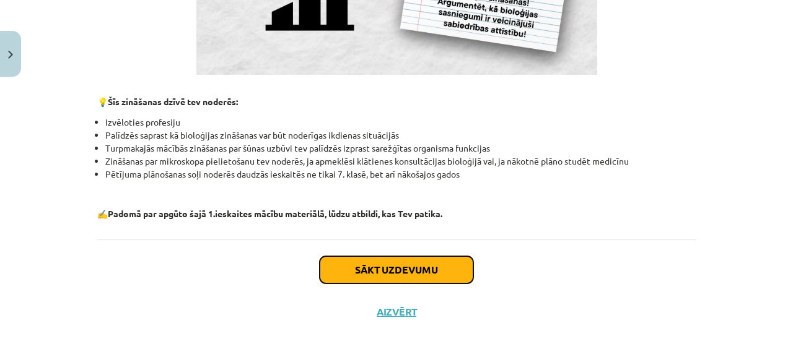
click at [421, 277] on button "Sākt uzdevumu" at bounding box center [396, 269] width 154 height 27
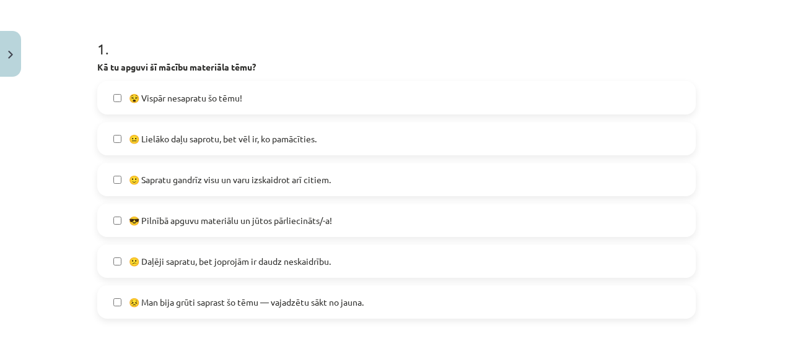
scroll to position [282, 0]
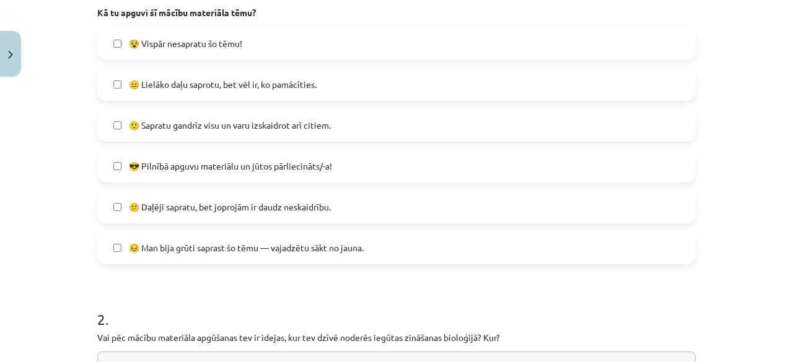
click at [212, 85] on span "😐 Lielāko daļu saprotu, bet vēl ir, ko pamācīties." at bounding box center [223, 84] width 188 height 13
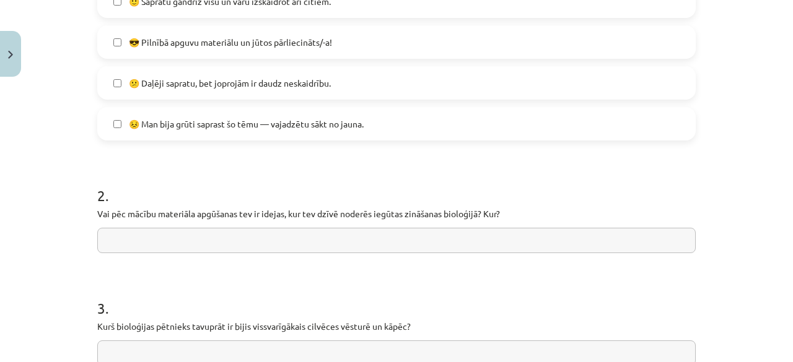
scroll to position [406, 0]
click at [318, 237] on input "text" at bounding box center [396, 240] width 598 height 25
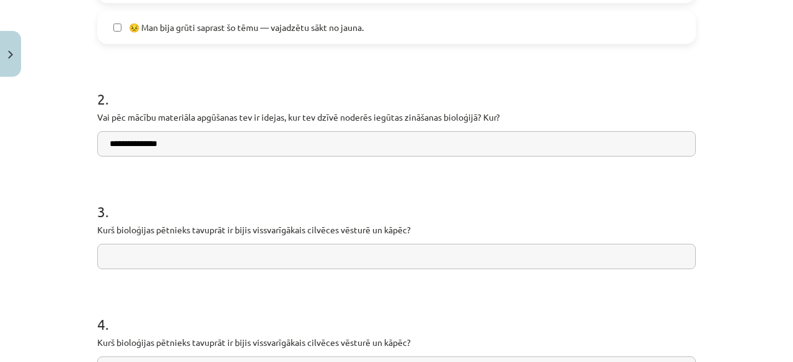
scroll to position [530, 0]
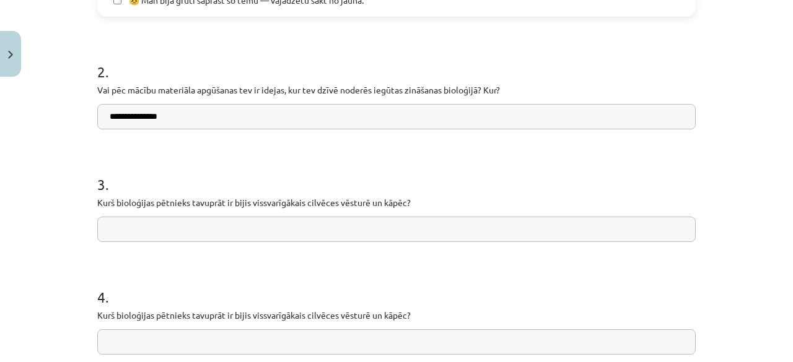
type input "**********"
click at [260, 233] on input "text" at bounding box center [396, 229] width 598 height 25
click at [162, 341] on input "text" at bounding box center [396, 341] width 598 height 25
paste input "**********"
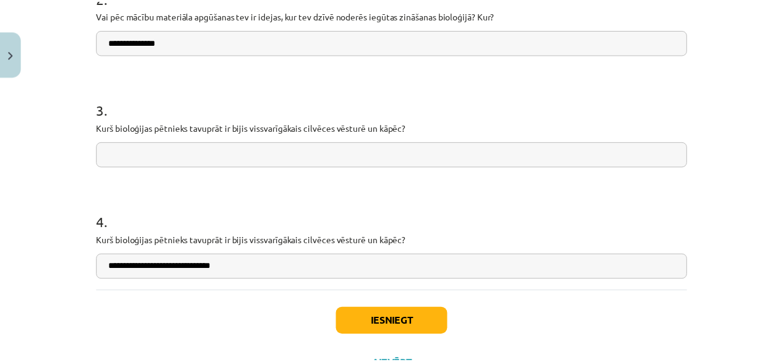
scroll to position [658, 0]
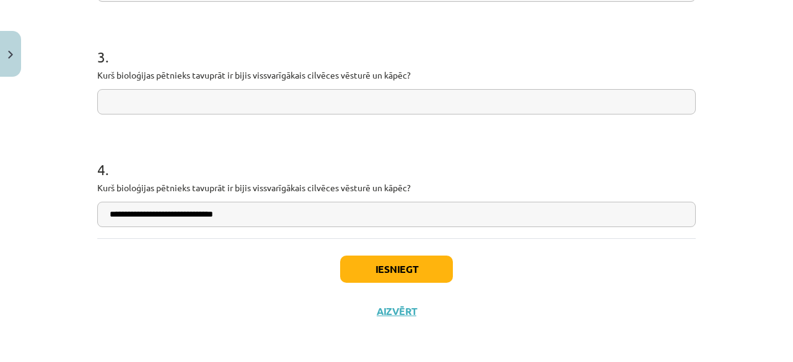
type input "**********"
click at [380, 274] on button "Iesniegt" at bounding box center [396, 269] width 113 height 27
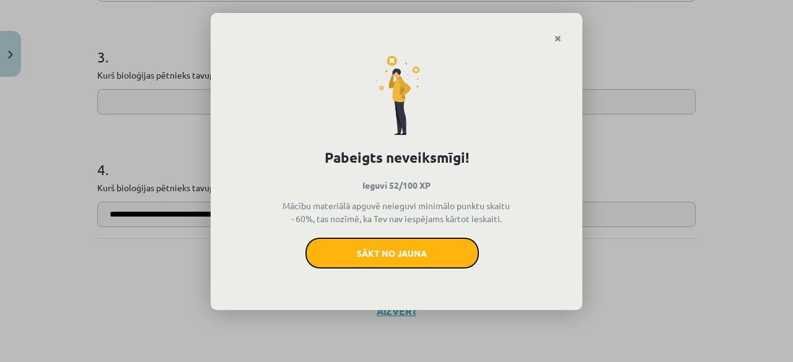
drag, startPoint x: 445, startPoint y: 258, endPoint x: 511, endPoint y: 69, distance: 200.1
click at [447, 259] on button "Sākt no jauna" at bounding box center [391, 253] width 173 height 31
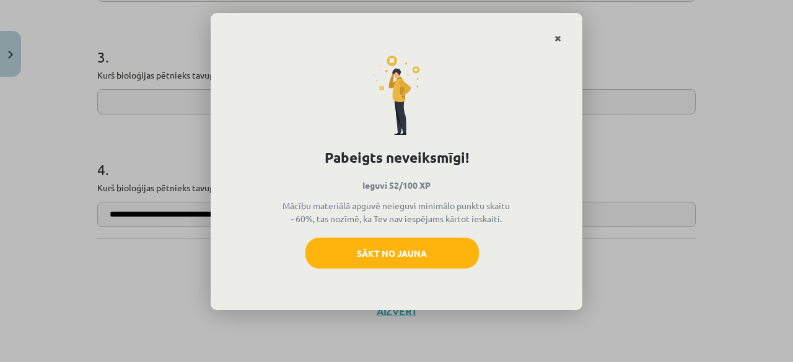
click at [554, 40] on link "Close" at bounding box center [558, 39] width 22 height 24
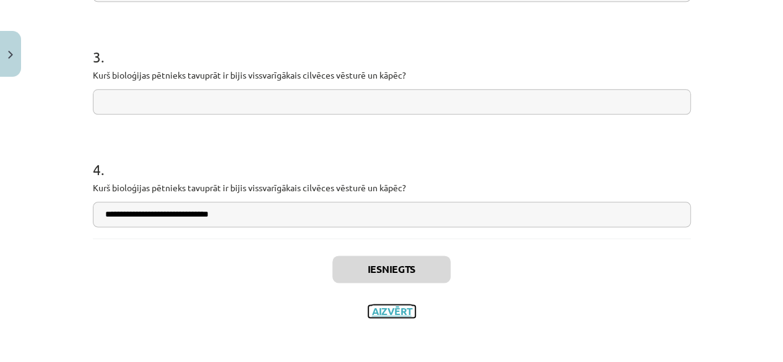
click at [399, 310] on button "Aizvērt" at bounding box center [391, 311] width 47 height 12
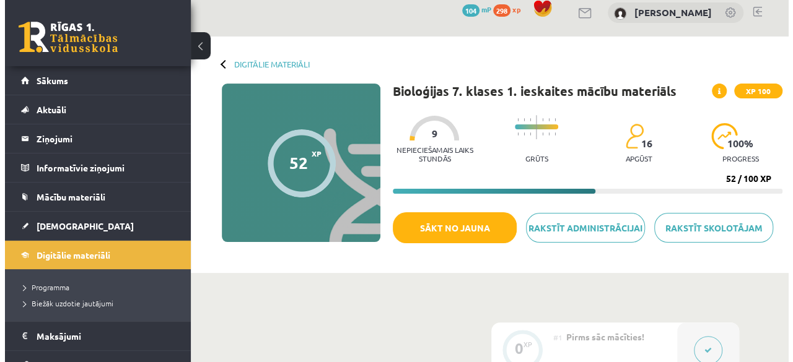
scroll to position [0, 0]
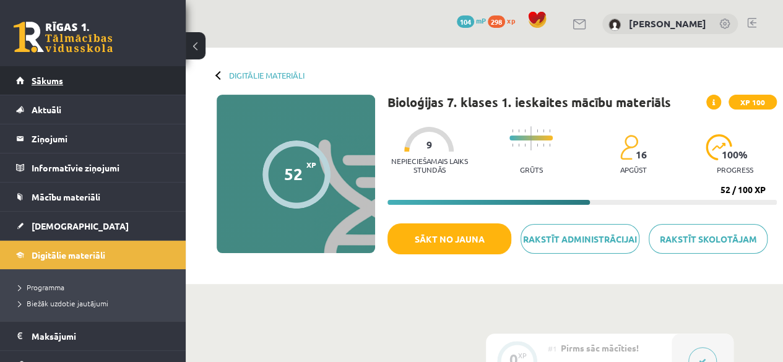
click at [104, 80] on link "Sākums" at bounding box center [93, 80] width 154 height 28
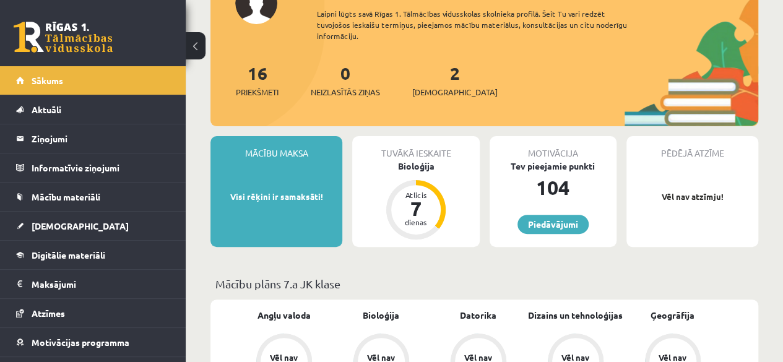
scroll to position [124, 0]
